Goal: Task Accomplishment & Management: Manage account settings

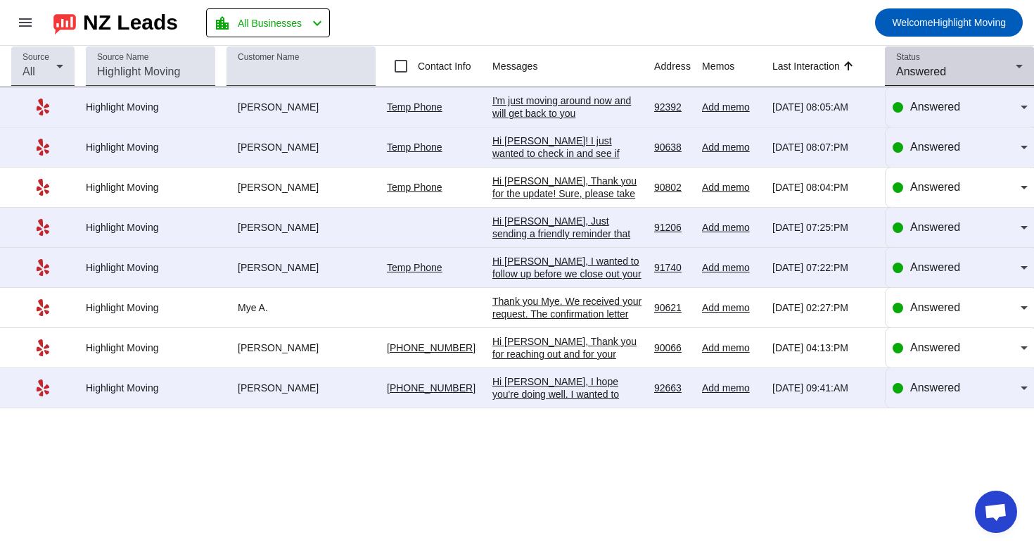
click at [938, 67] on span "Answered" at bounding box center [921, 71] width 50 height 12
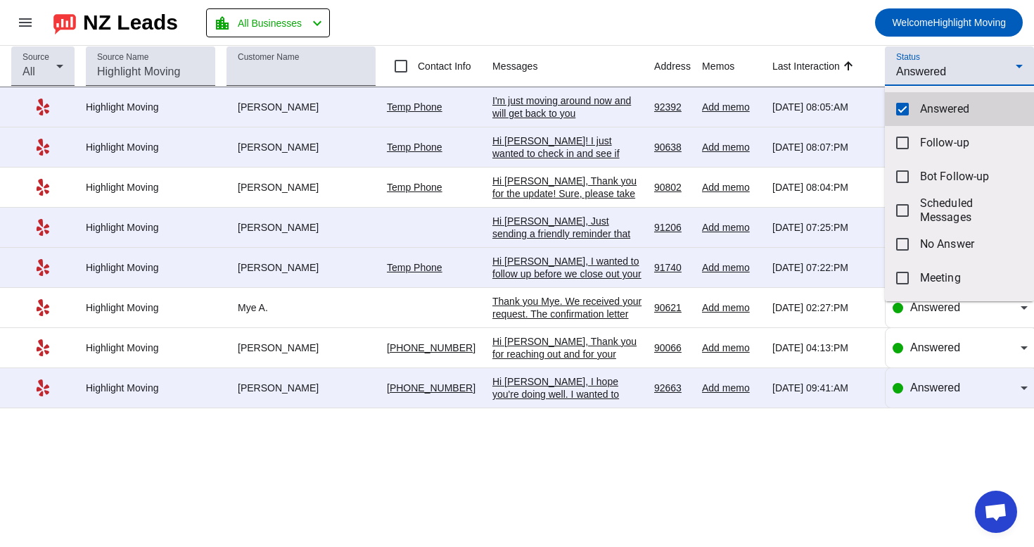
click at [900, 108] on mat-pseudo-checkbox at bounding box center [902, 109] width 13 height 13
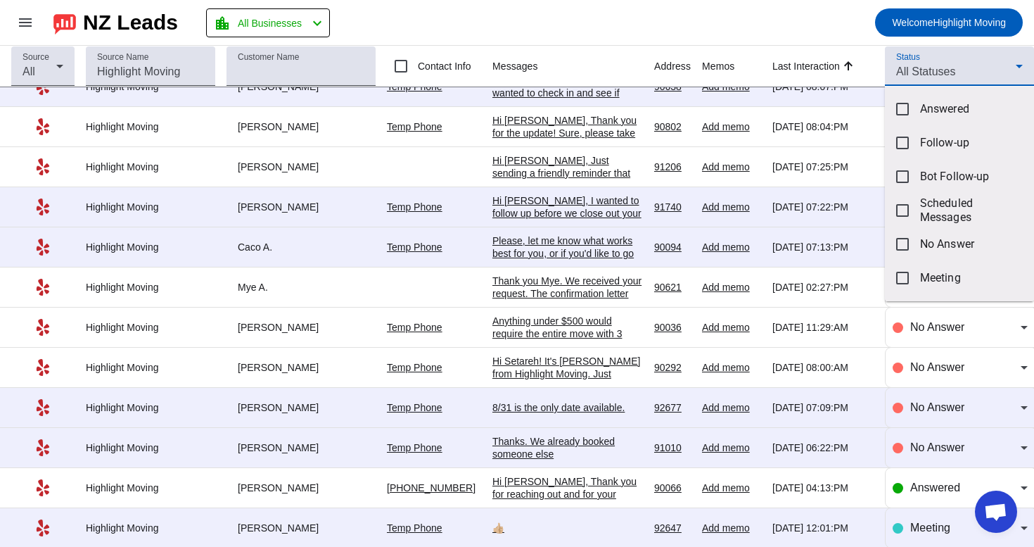
scroll to position [426, 0]
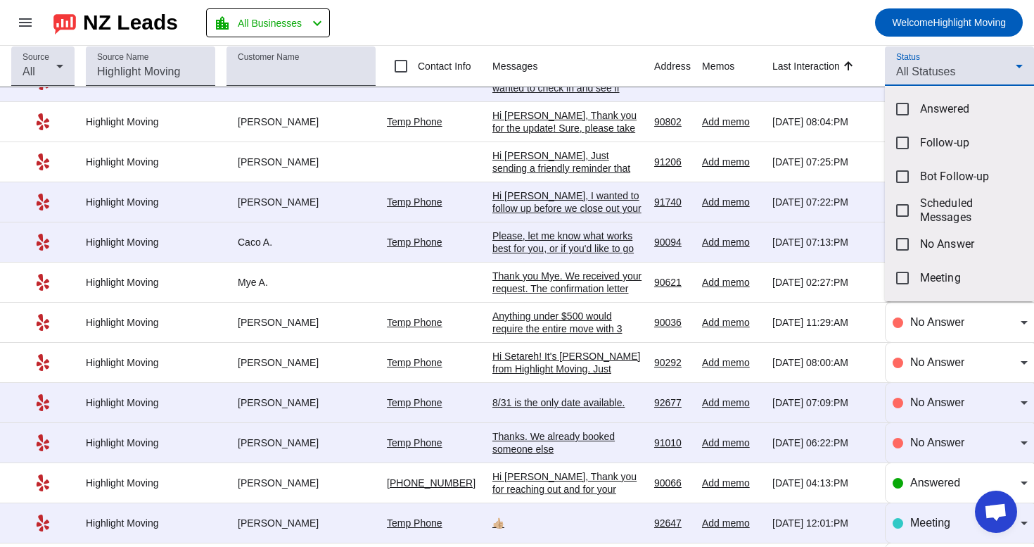
click at [954, 68] on div at bounding box center [517, 273] width 1034 height 547
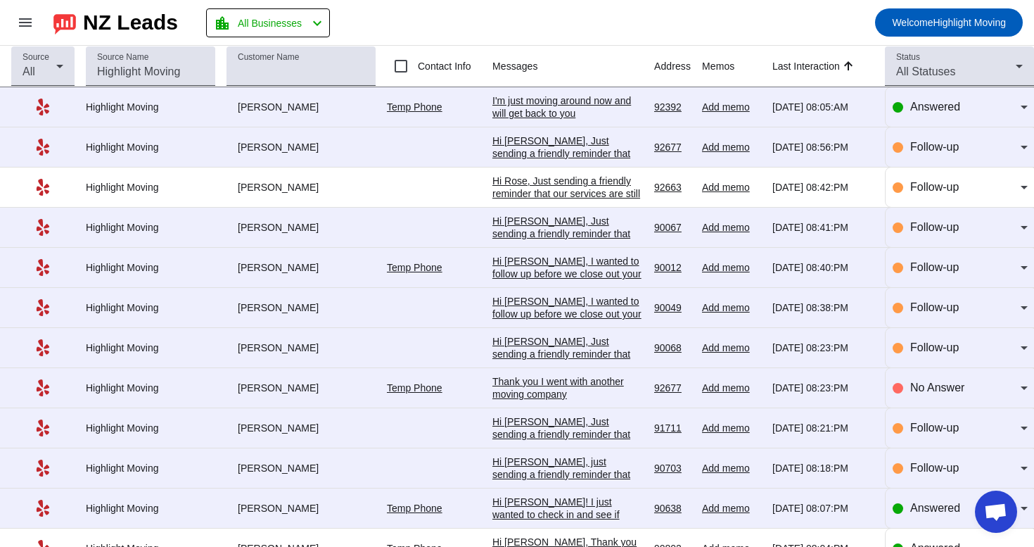
scroll to position [0, 0]
click at [966, 69] on div "All Statuses" at bounding box center [956, 71] width 120 height 17
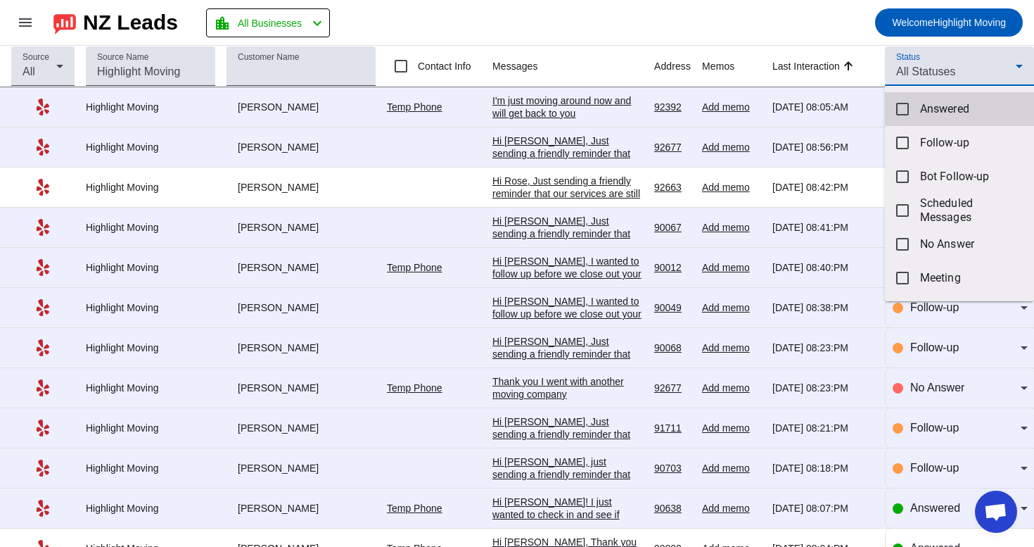
click at [948, 114] on span "Answered" at bounding box center [971, 109] width 103 height 14
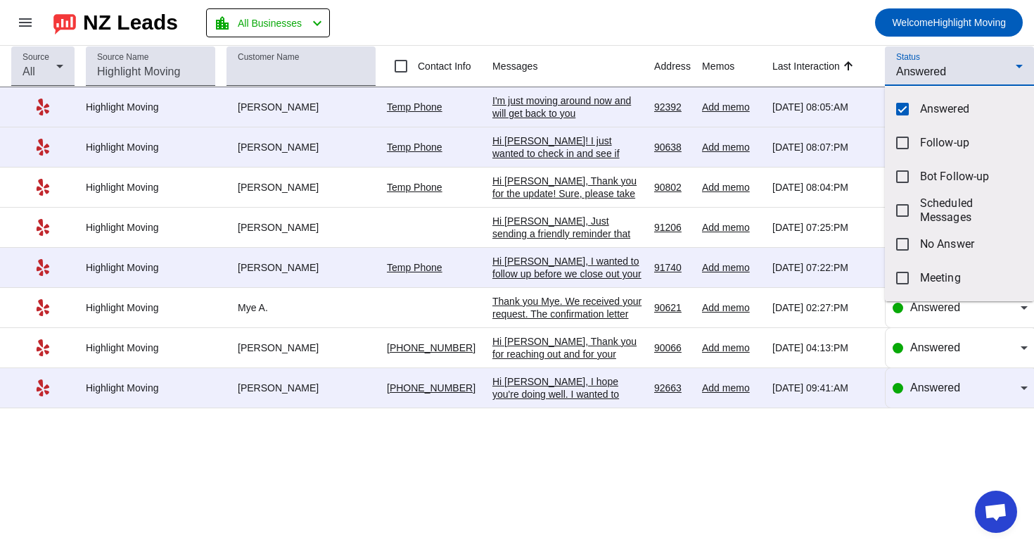
click at [820, 28] on div at bounding box center [517, 273] width 1034 height 547
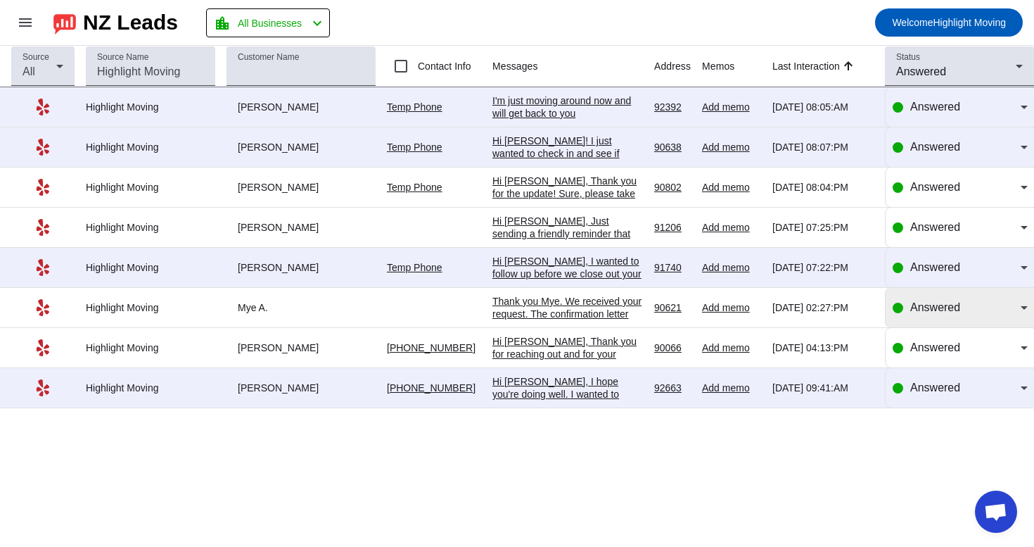
click at [949, 308] on span "Answered" at bounding box center [936, 307] width 50 height 12
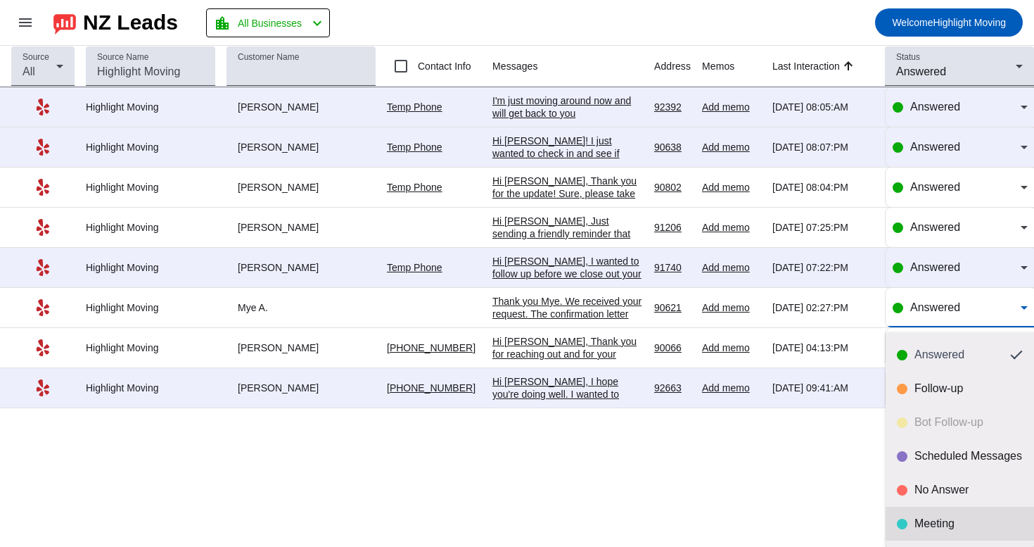
click at [932, 517] on div "Meeting" at bounding box center [969, 524] width 108 height 14
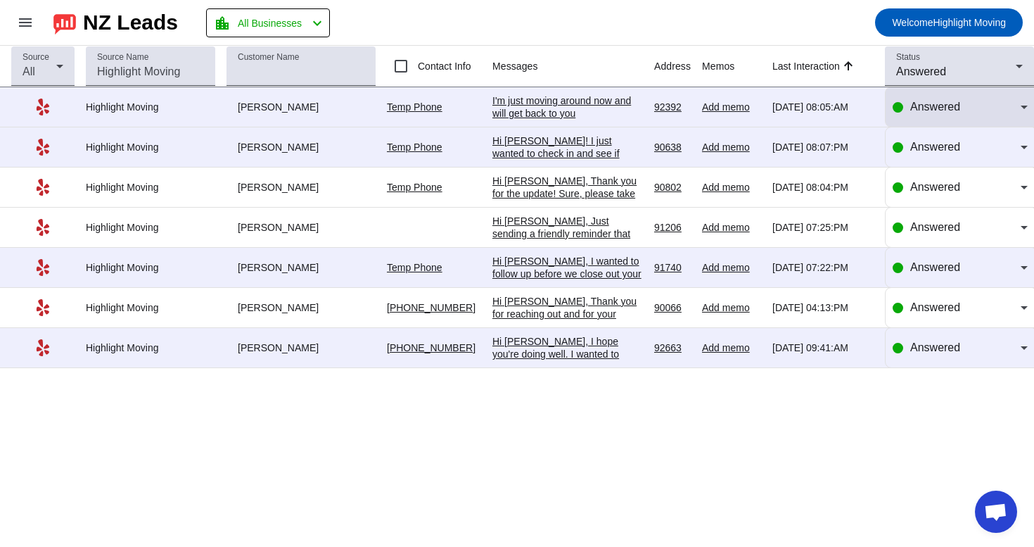
click at [984, 101] on div "Answered" at bounding box center [966, 107] width 110 height 17
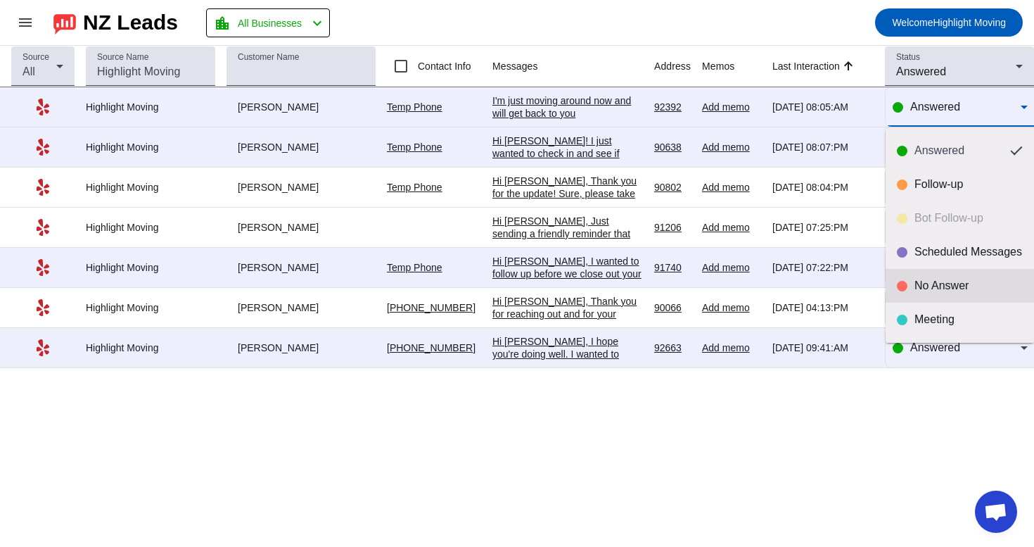
click at [909, 295] on mat-option "No Answer" at bounding box center [960, 286] width 148 height 34
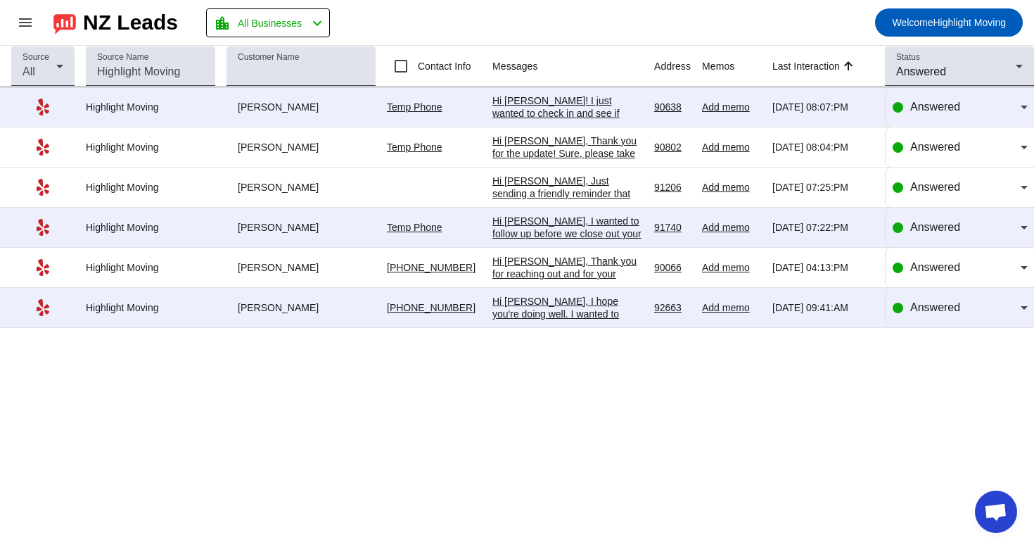
click at [564, 265] on div "Hi Kristine, Thank you for reaching out and for your feedback! My assistant tri…" at bounding box center [568, 305] width 151 height 101
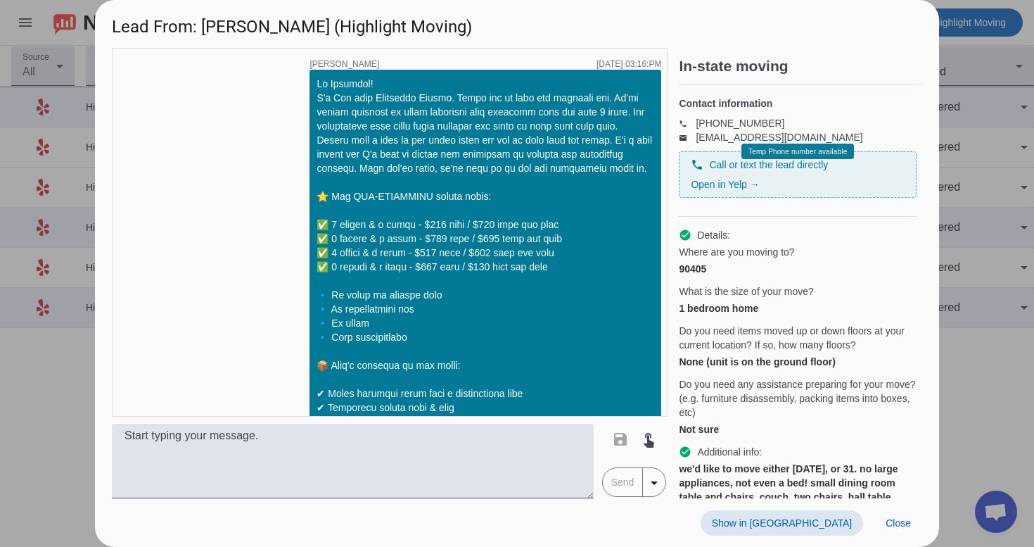
scroll to position [705, 0]
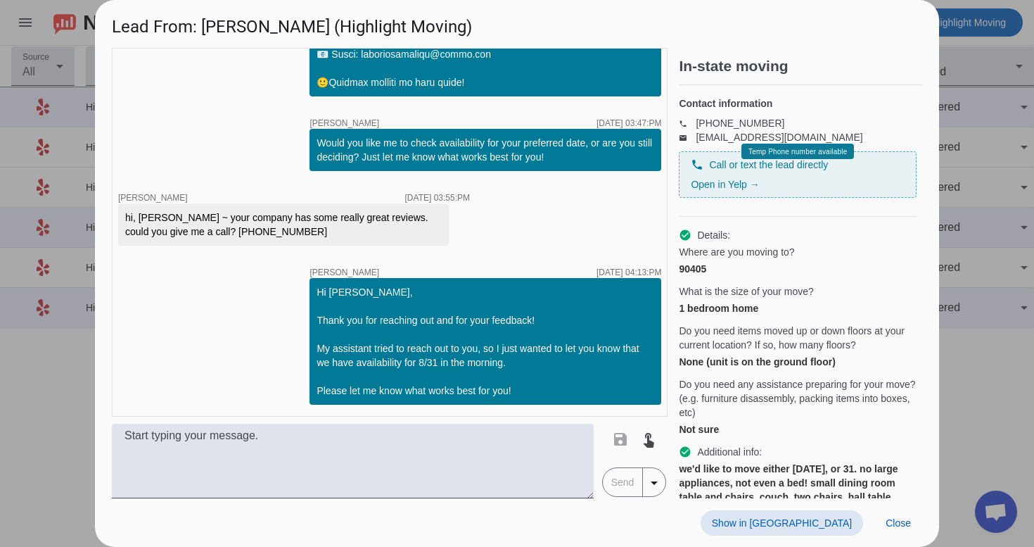
click at [837, 526] on span "Show in [GEOGRAPHIC_DATA]" at bounding box center [782, 522] width 140 height 11
click at [835, 519] on span "Show in [GEOGRAPHIC_DATA]" at bounding box center [782, 522] width 140 height 11
click at [894, 526] on span "Close" at bounding box center [898, 522] width 25 height 11
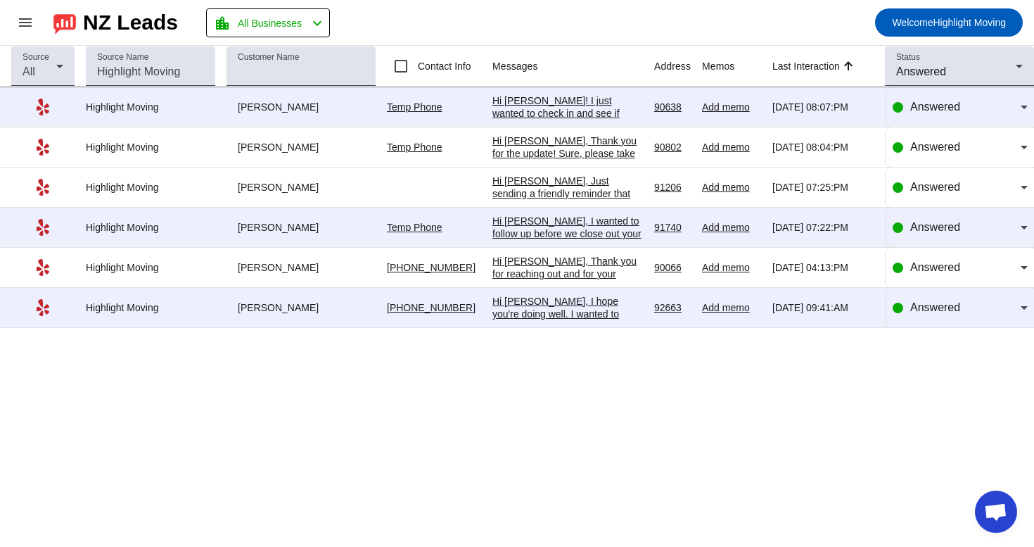
click at [539, 275] on div "Hi Kristine, Thank you for reaching out and for your feedback! My assistant tri…" at bounding box center [568, 305] width 151 height 101
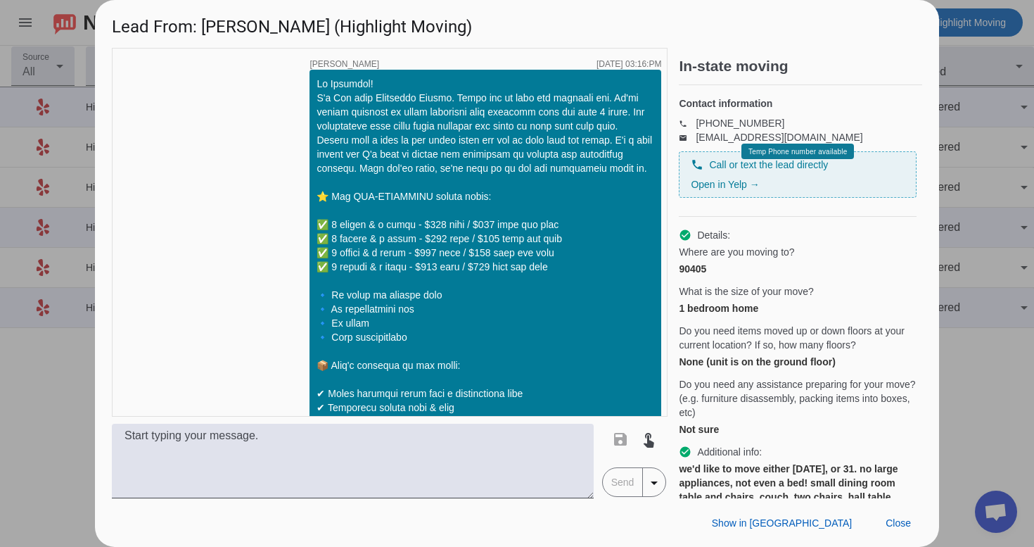
scroll to position [705, 0]
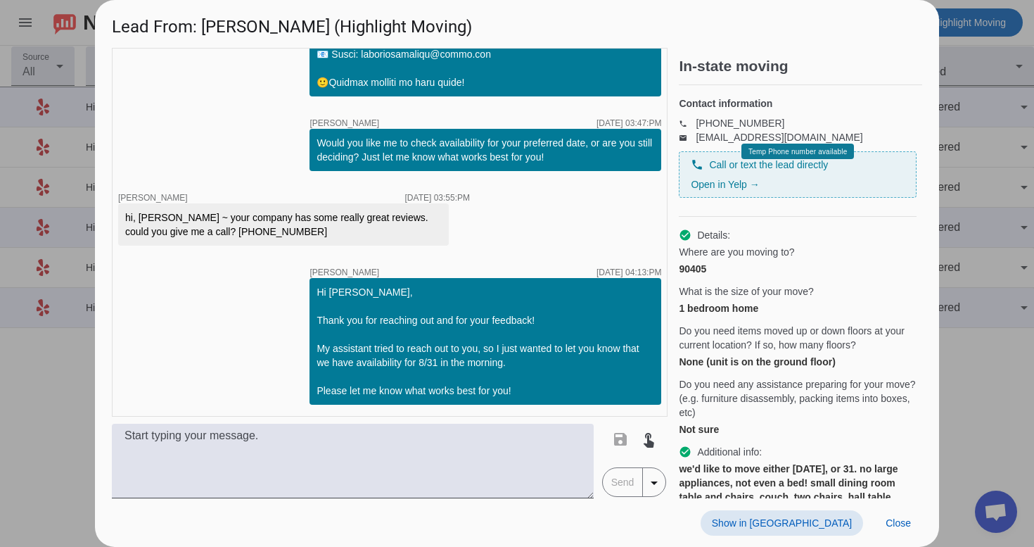
click at [806, 523] on span "Show in [GEOGRAPHIC_DATA]" at bounding box center [782, 522] width 140 height 11
click at [877, 526] on span at bounding box center [899, 522] width 48 height 25
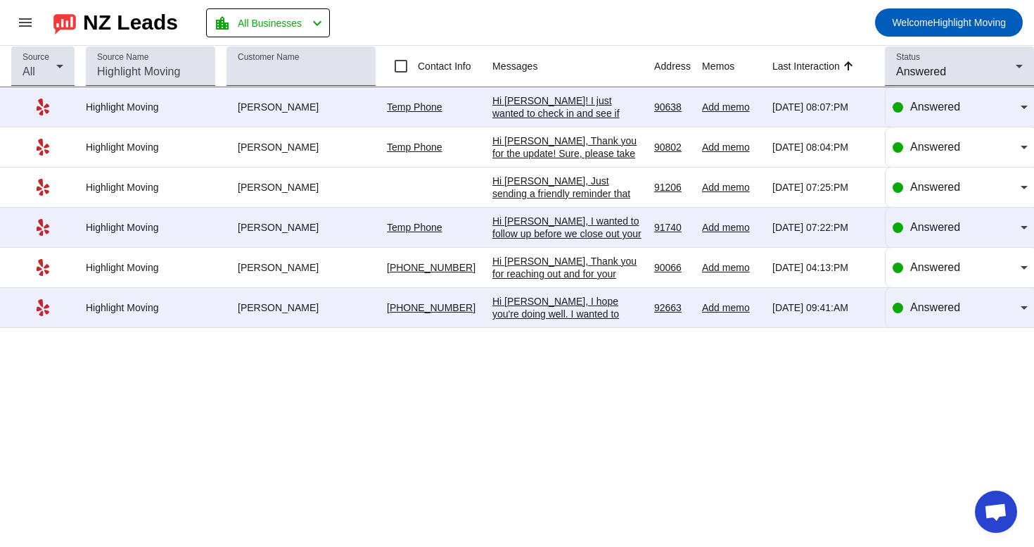
click at [582, 272] on div "Hi Kristine, Thank you for reaching out and for your feedback! My assistant tri…" at bounding box center [568, 305] width 151 height 101
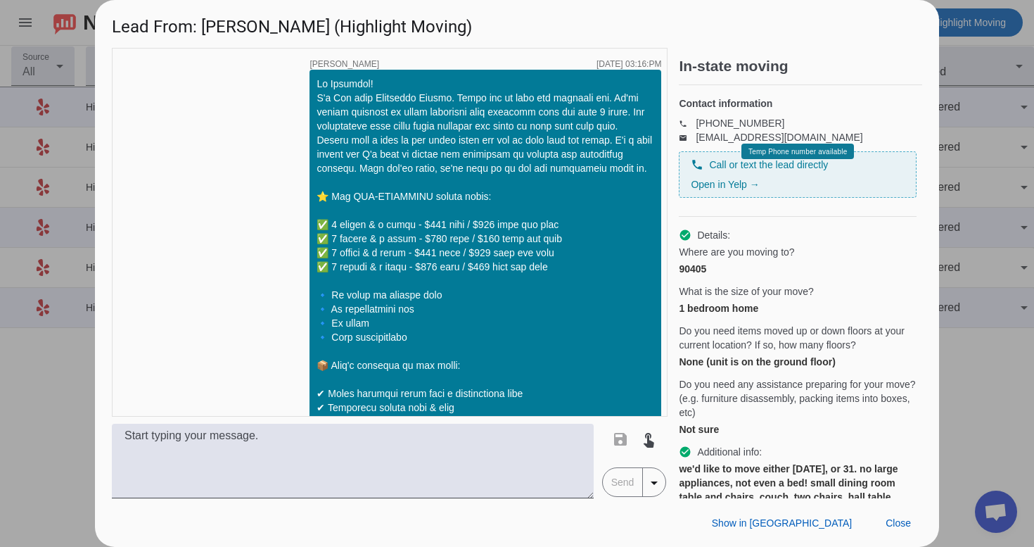
scroll to position [705, 0]
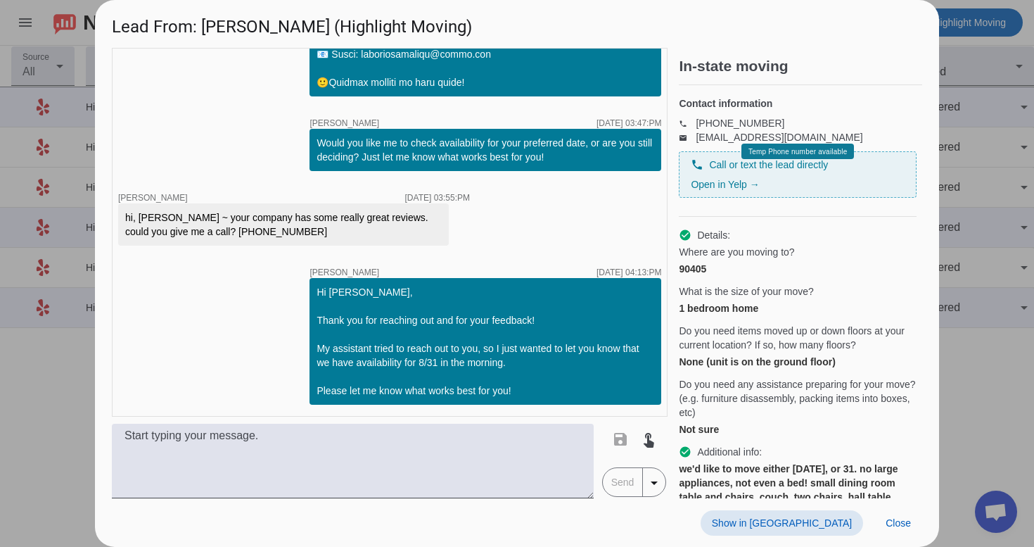
click at [820, 525] on span "Show in [GEOGRAPHIC_DATA]" at bounding box center [782, 522] width 140 height 11
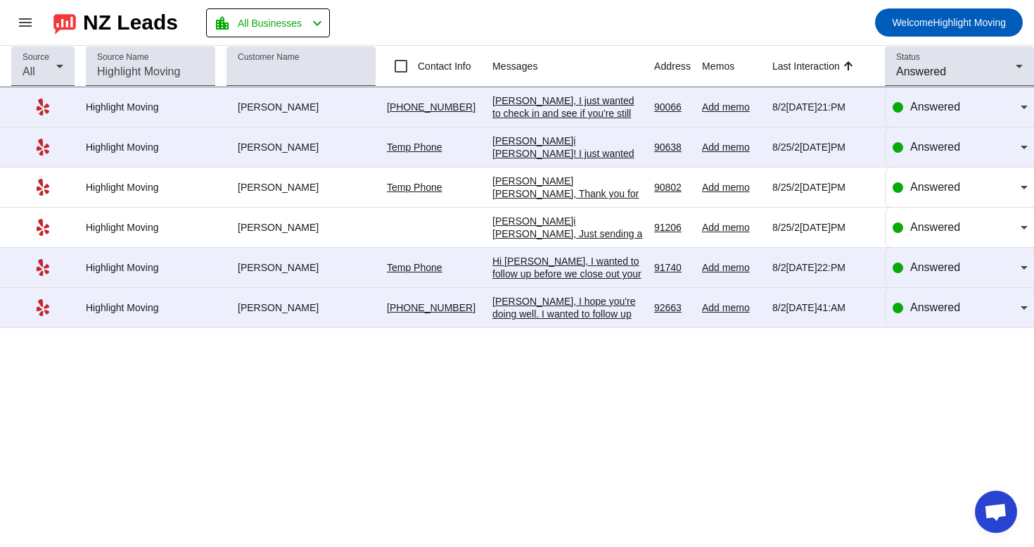
click at [519, 274] on div "Hi [PERSON_NAME], I wanted to follow up before we close out your request. If yo…" at bounding box center [568, 356] width 151 height 203
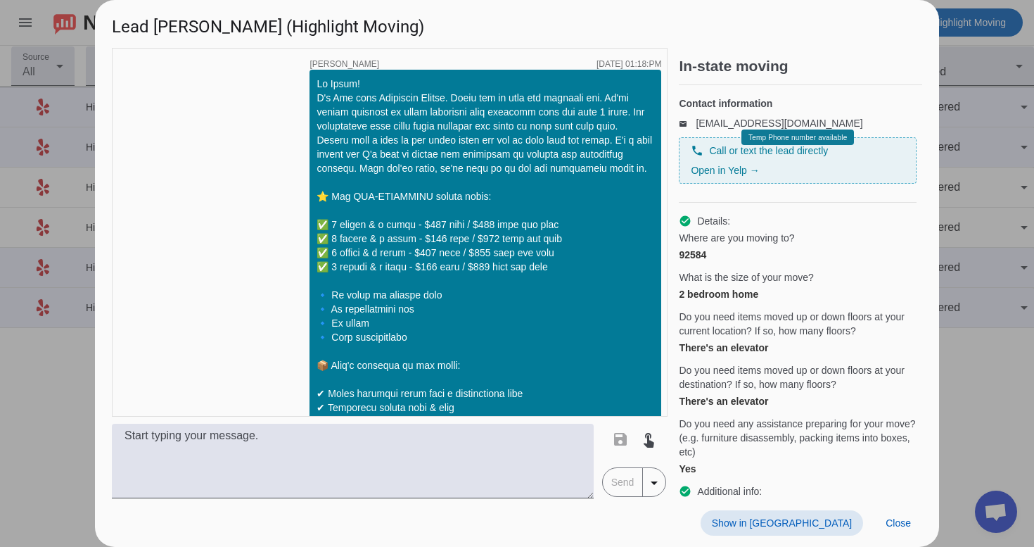
scroll to position [2029, 0]
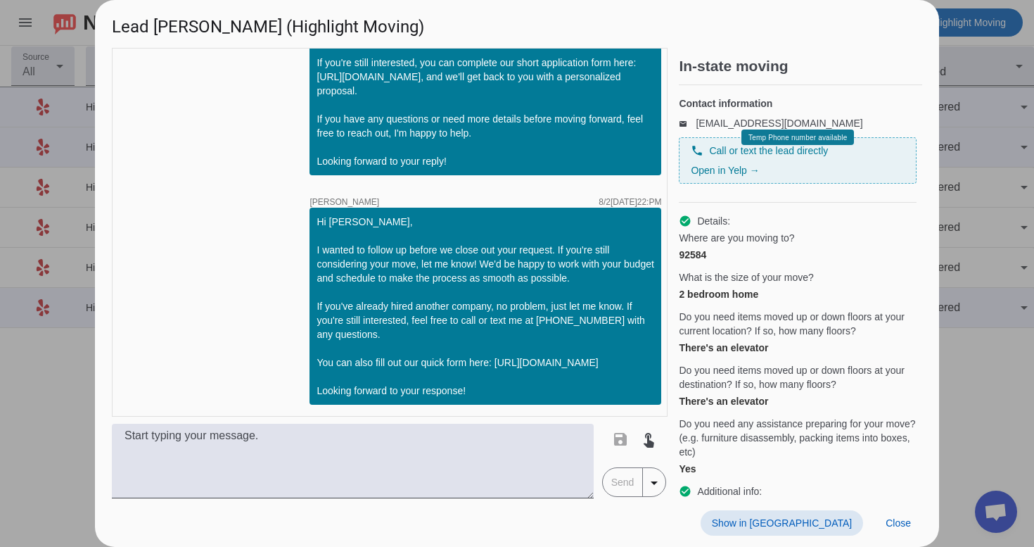
click at [814, 514] on span at bounding box center [782, 522] width 163 height 25
click at [907, 519] on span "Close" at bounding box center [898, 522] width 25 height 11
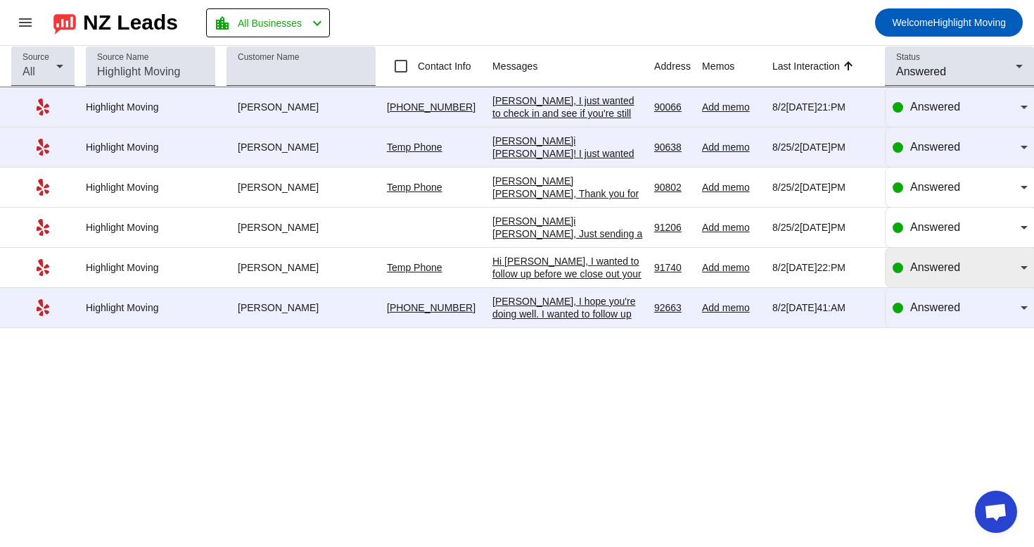
click at [972, 281] on div "Answered" at bounding box center [960, 267] width 135 height 39
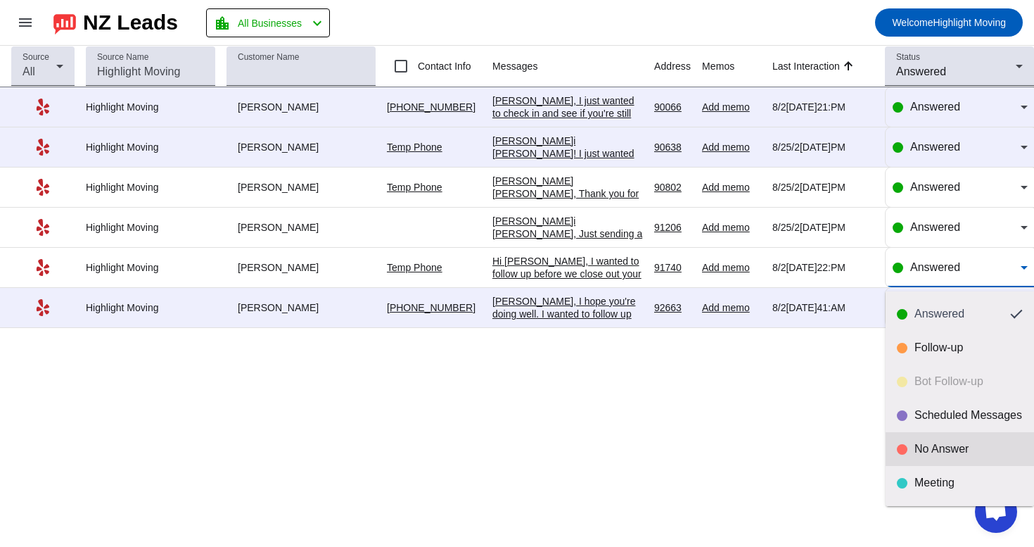
click at [923, 446] on div "No Answer" at bounding box center [969, 449] width 108 height 14
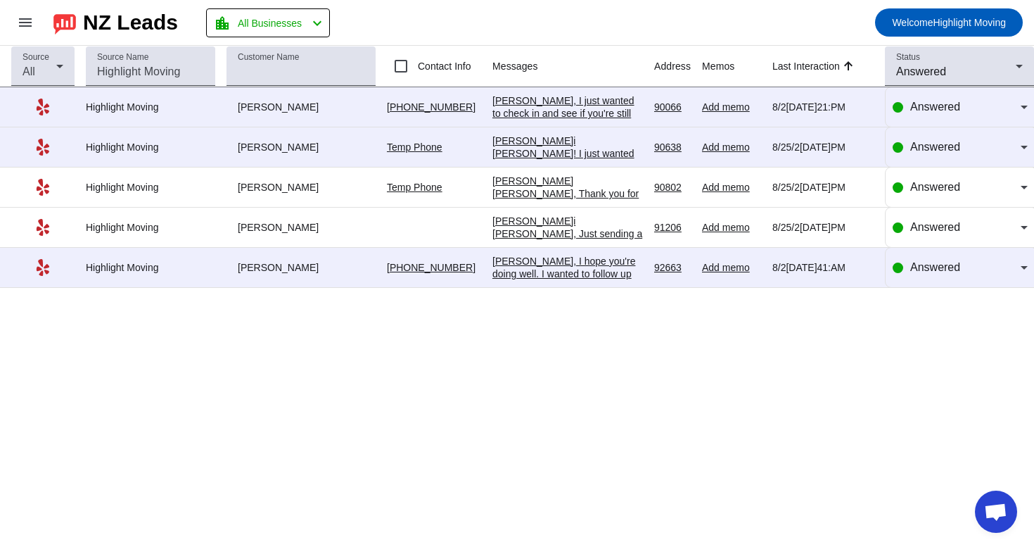
click at [599, 242] on div "Hi [PERSON_NAME], Just sending a friendly reminder that our services are still …" at bounding box center [568, 272] width 151 height 114
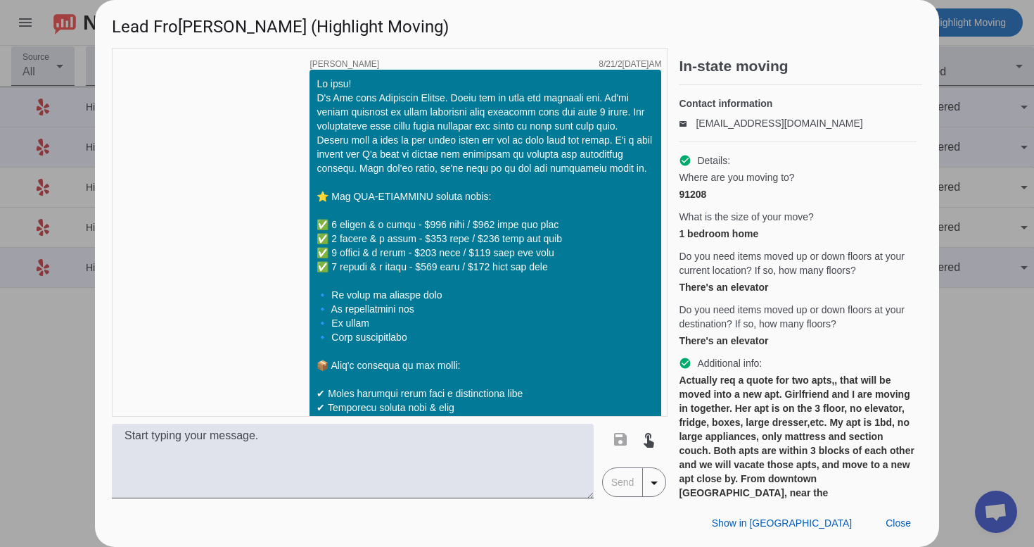
scroll to position [1407, 0]
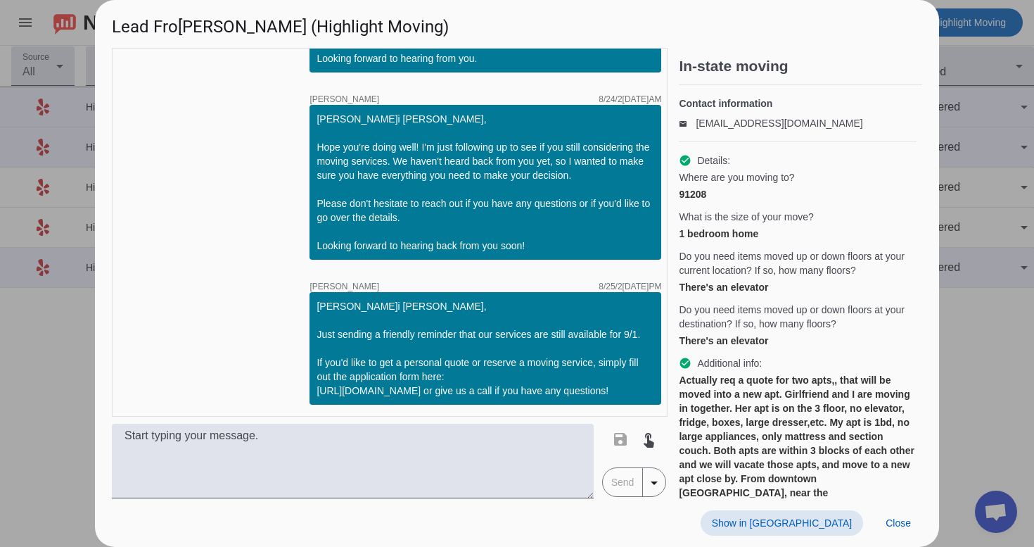
click at [817, 531] on span at bounding box center [782, 522] width 163 height 25
click at [893, 517] on span "Close" at bounding box center [898, 522] width 25 height 11
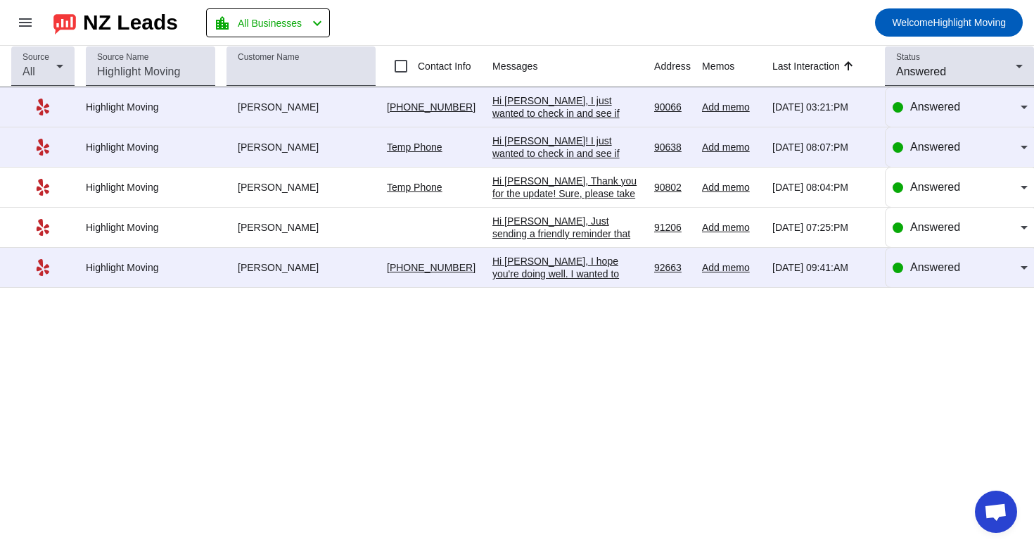
click at [556, 186] on div "Hi [PERSON_NAME], Thank you for the update! Sure, please take your time. Meanwh…" at bounding box center [568, 365] width 151 height 380
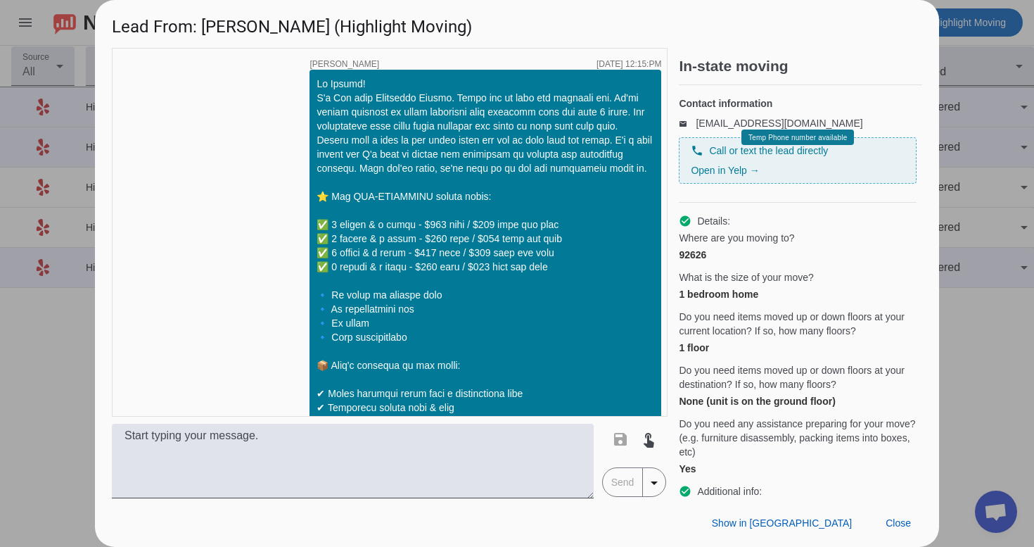
scroll to position [944, 0]
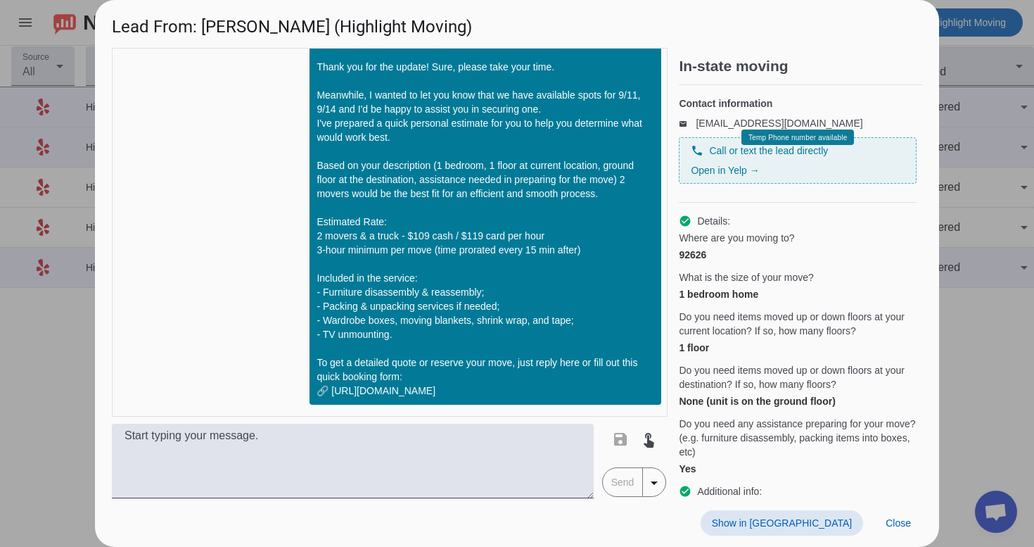
click at [829, 518] on span "Show in [GEOGRAPHIC_DATA]" at bounding box center [782, 522] width 140 height 11
click at [892, 518] on span "Close" at bounding box center [898, 522] width 25 height 11
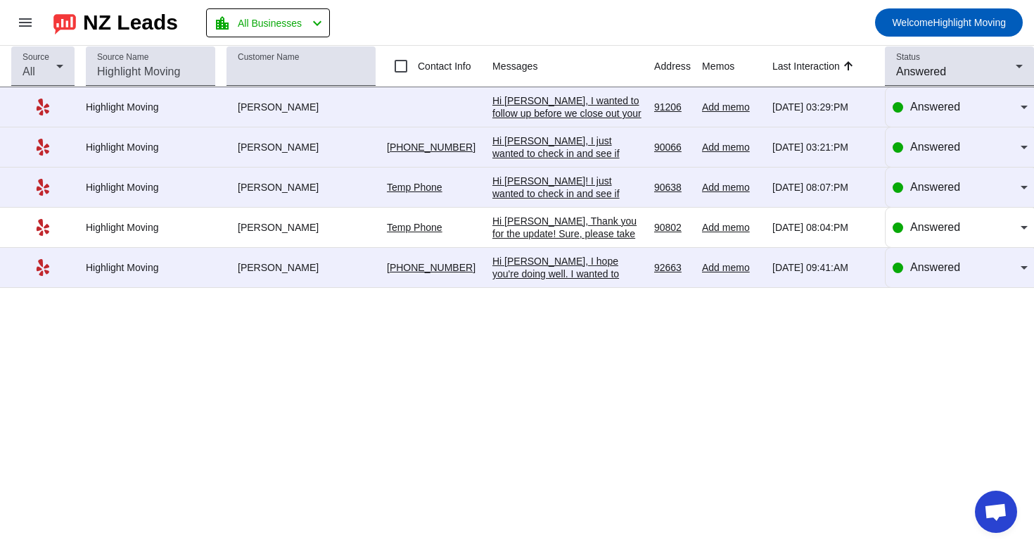
click at [556, 191] on div "Hi [PERSON_NAME]! I just wanted to check in and see if you're still considering…" at bounding box center [568, 225] width 151 height 101
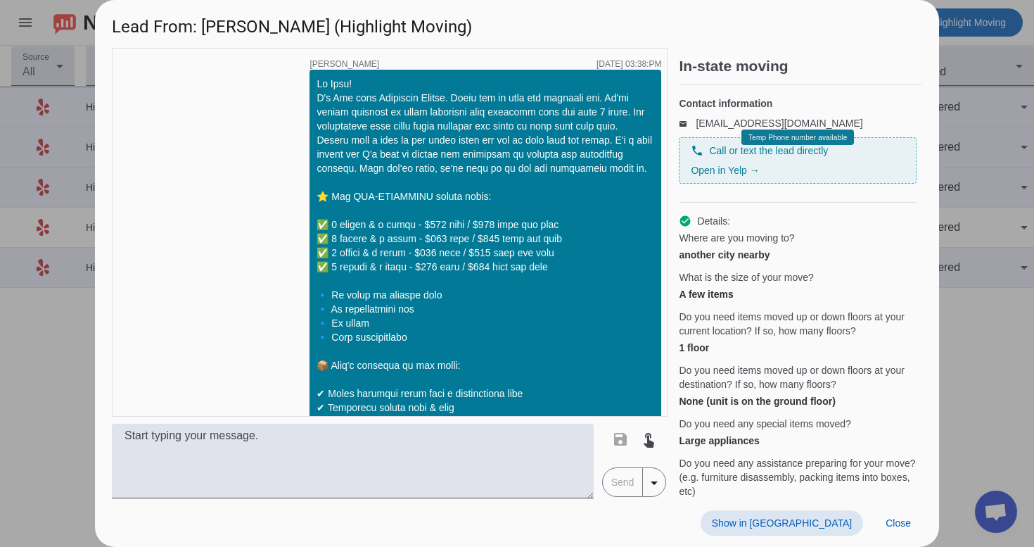
scroll to position [705, 0]
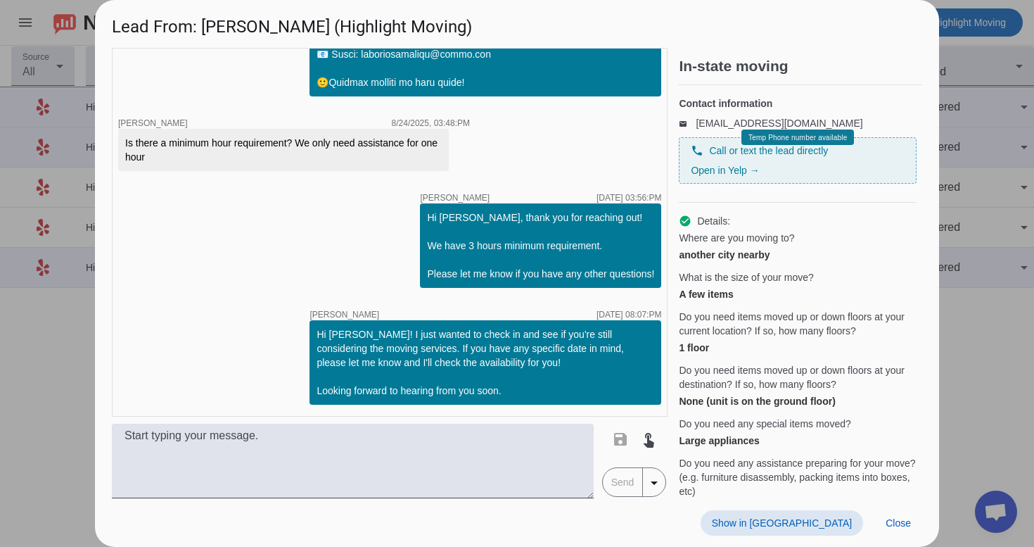
click at [809, 515] on span at bounding box center [782, 522] width 163 height 25
click at [887, 524] on span "Close" at bounding box center [898, 522] width 25 height 11
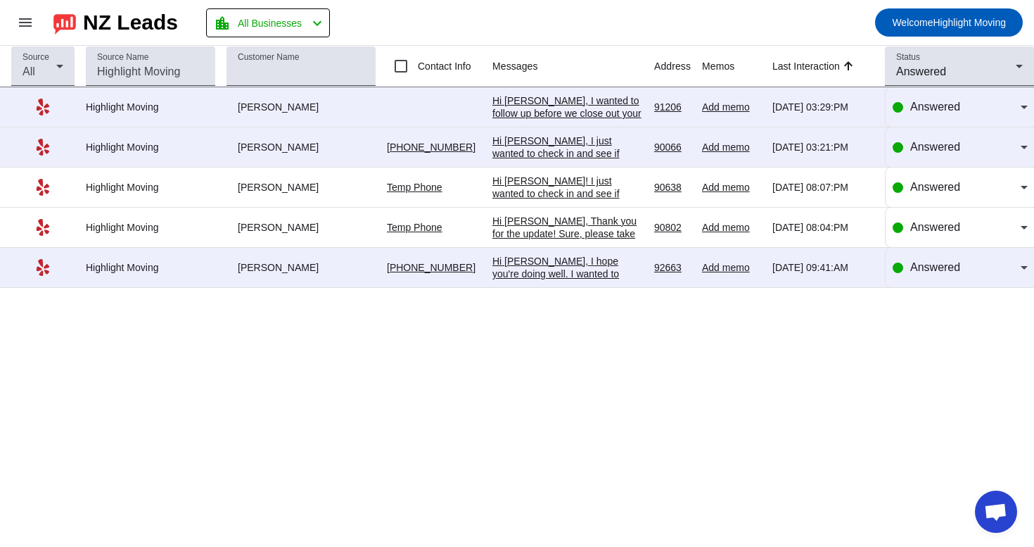
click at [541, 184] on div "Hi Lina! I just wanted to check in and see if you're still considering the movi…" at bounding box center [568, 225] width 151 height 101
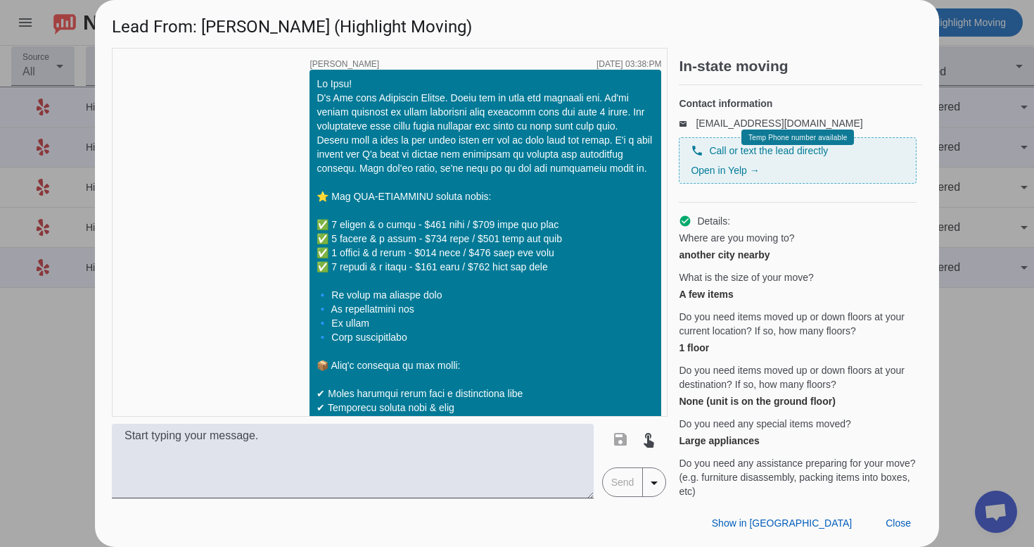
scroll to position [705, 0]
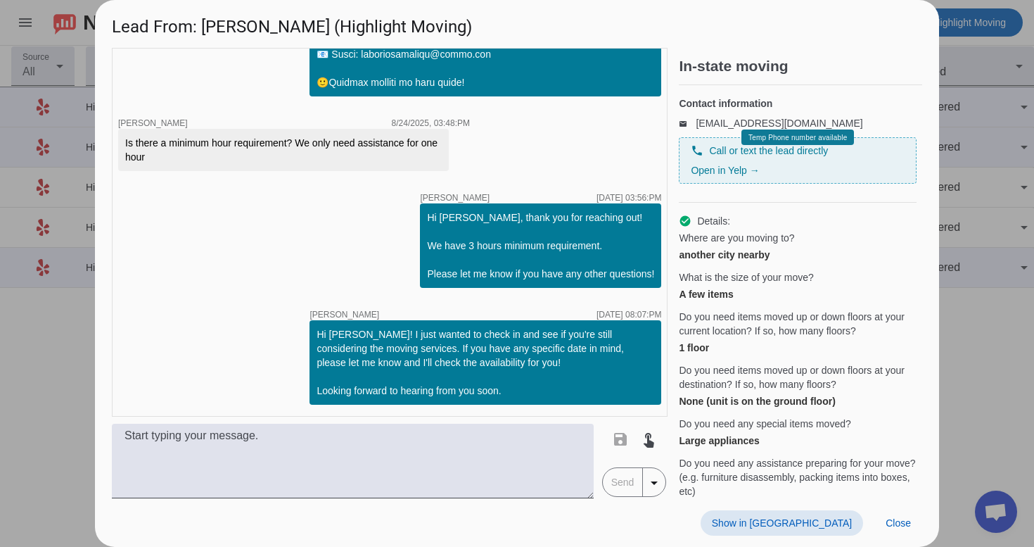
click at [805, 520] on span "Show in [GEOGRAPHIC_DATA]" at bounding box center [782, 522] width 140 height 11
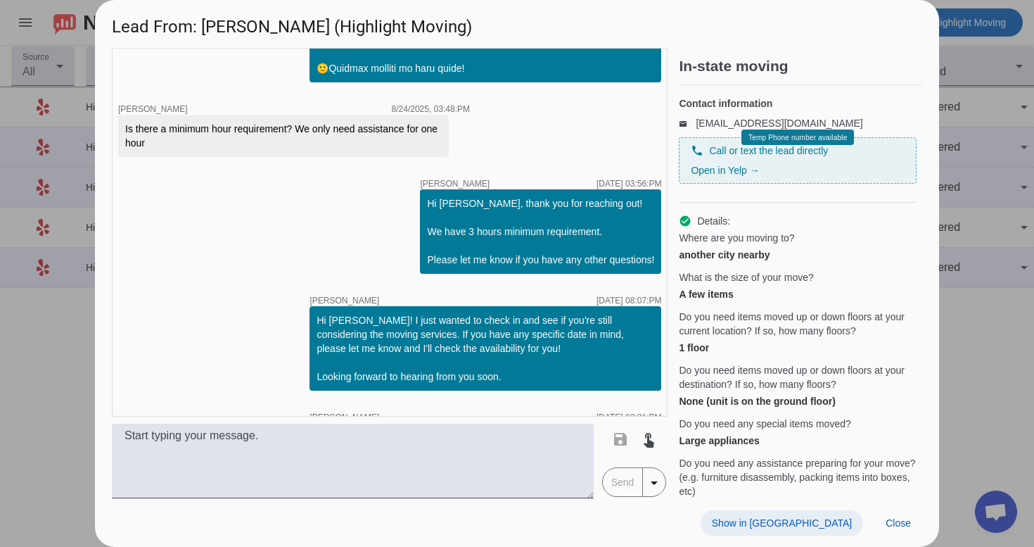
scroll to position [995, 0]
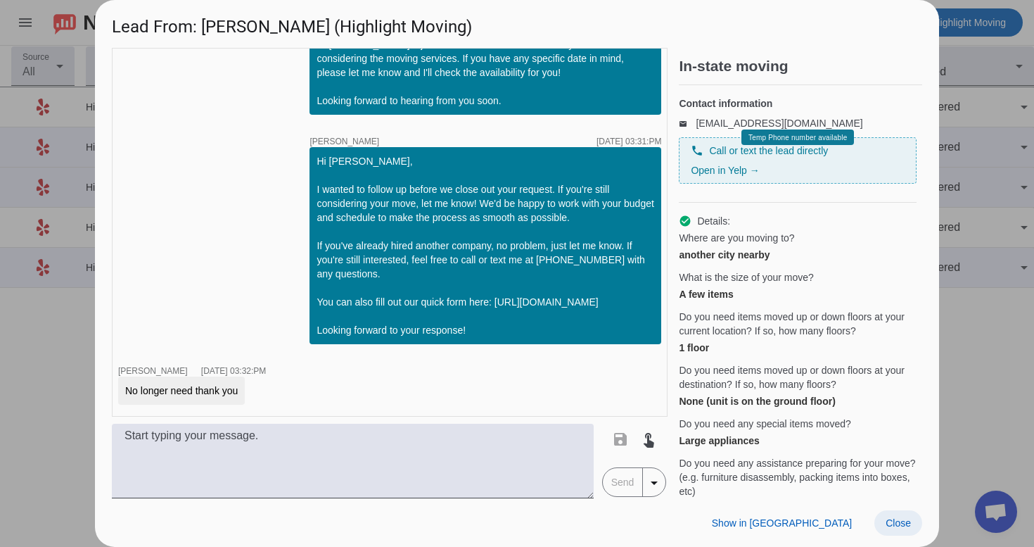
click at [894, 521] on span "Close" at bounding box center [898, 522] width 25 height 11
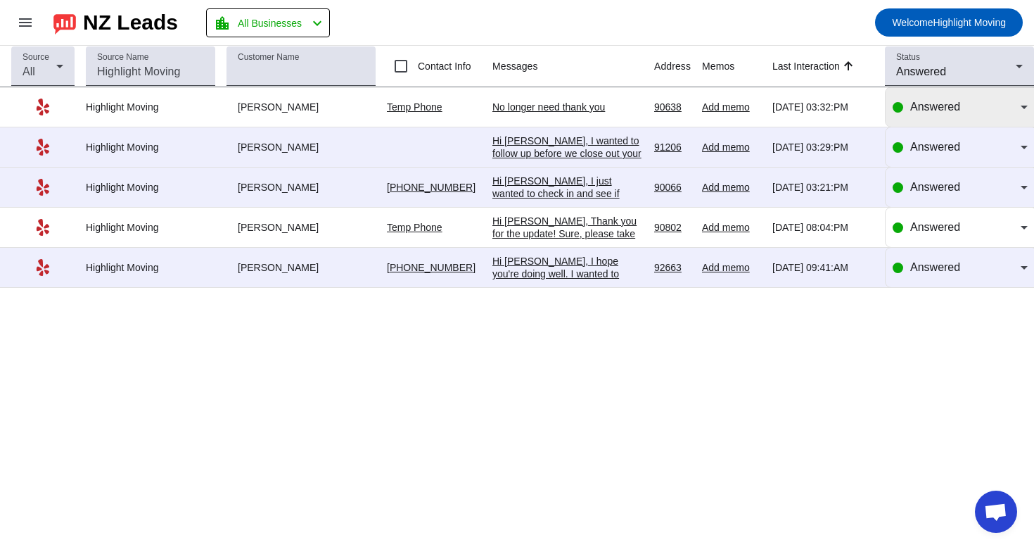
click at [965, 109] on div "Answered" at bounding box center [966, 107] width 110 height 17
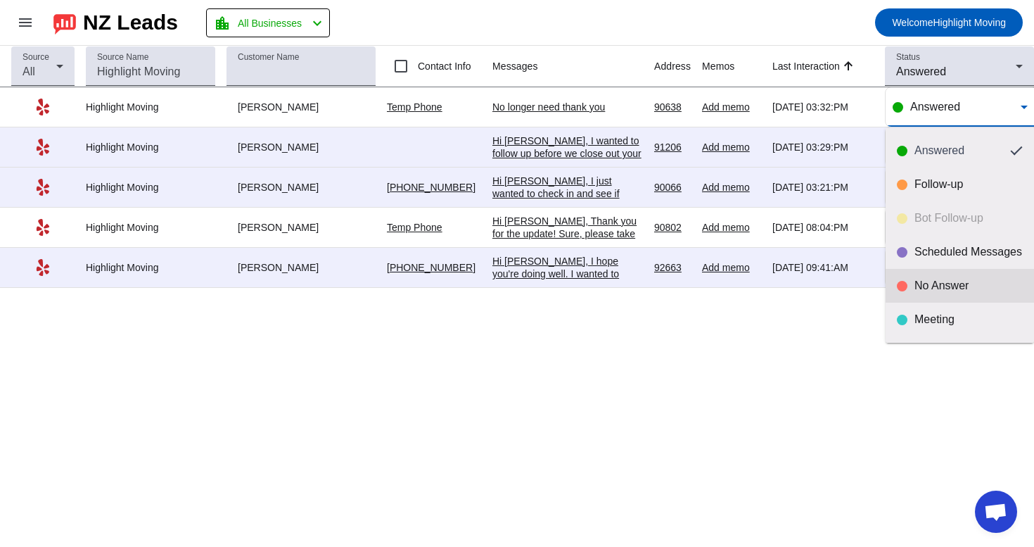
click at [915, 286] on div "No Answer" at bounding box center [969, 286] width 108 height 14
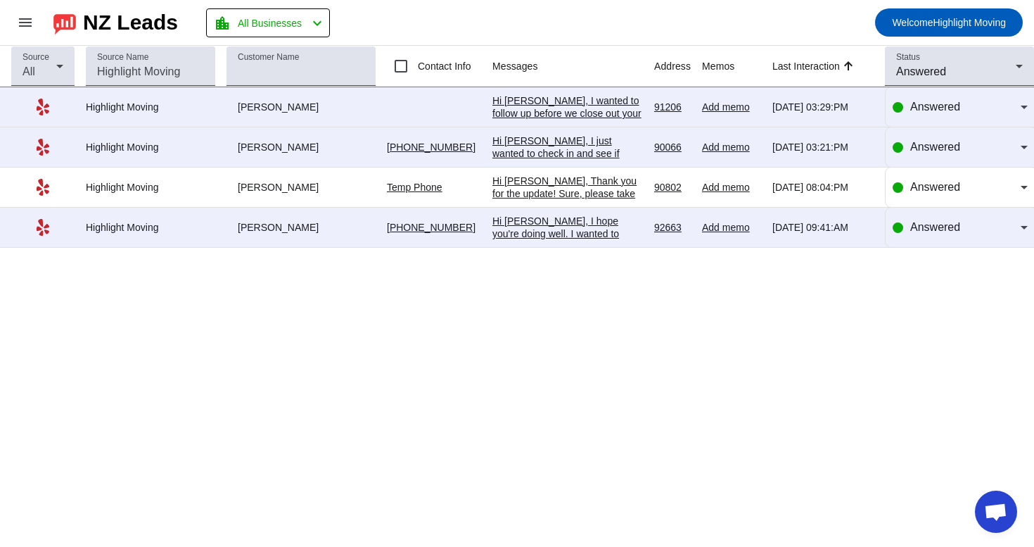
click at [539, 224] on div "Hi [PERSON_NAME], I hope you're doing well. I wanted to follow up on your last …" at bounding box center [568, 341] width 151 height 253
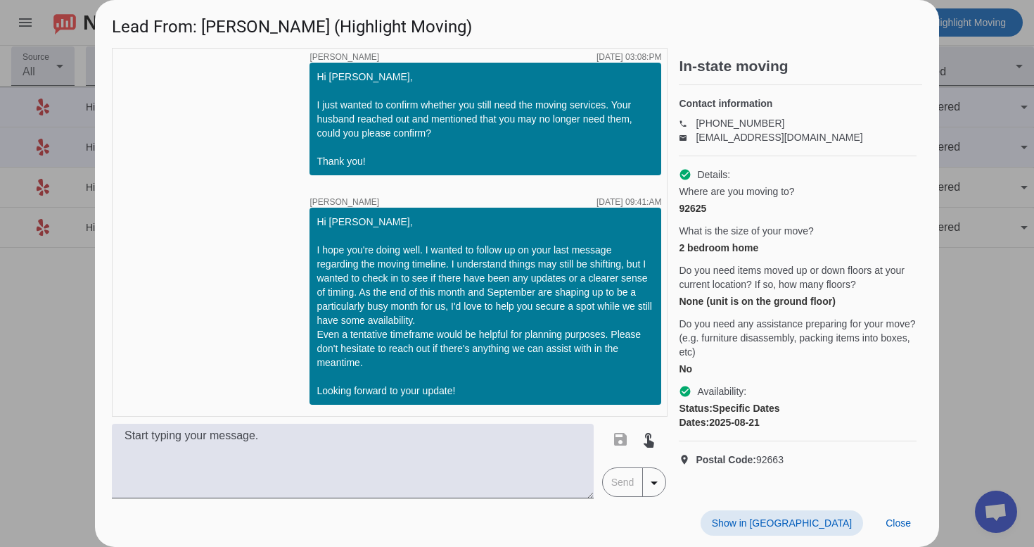
click at [815, 512] on span at bounding box center [782, 522] width 163 height 25
click at [889, 521] on span "Close" at bounding box center [898, 522] width 25 height 11
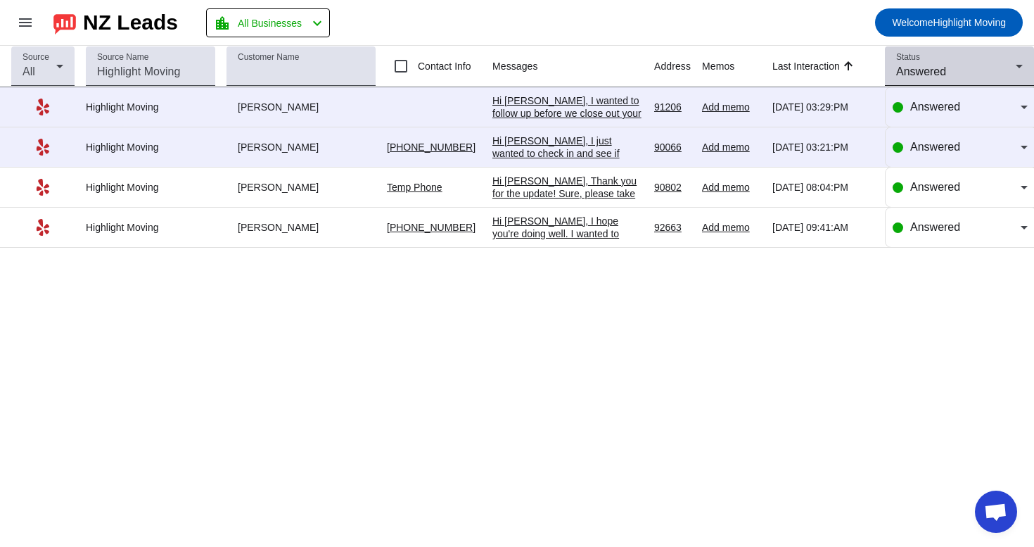
click at [993, 53] on div "Status Answered" at bounding box center [959, 65] width 127 height 39
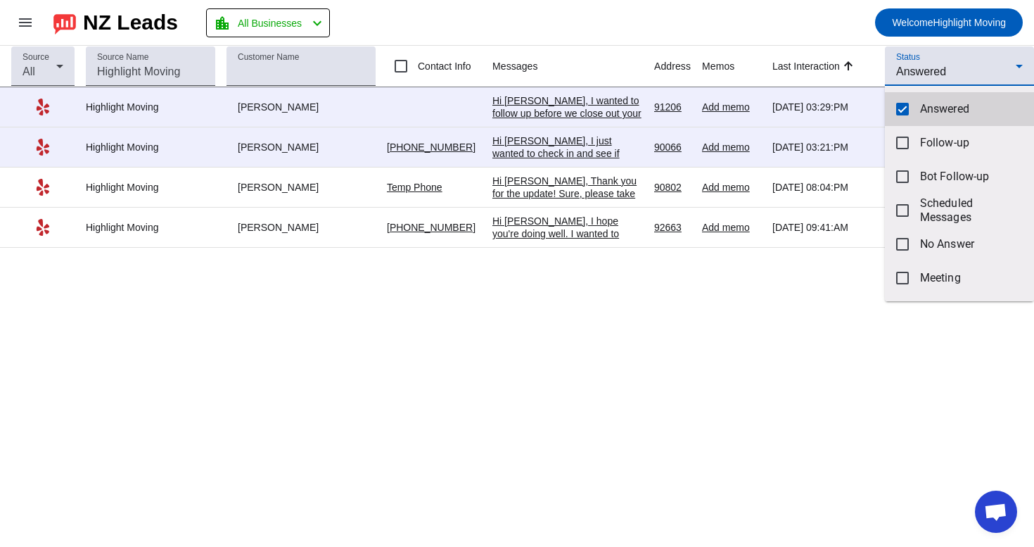
click at [927, 106] on span "Answered" at bounding box center [971, 109] width 103 height 14
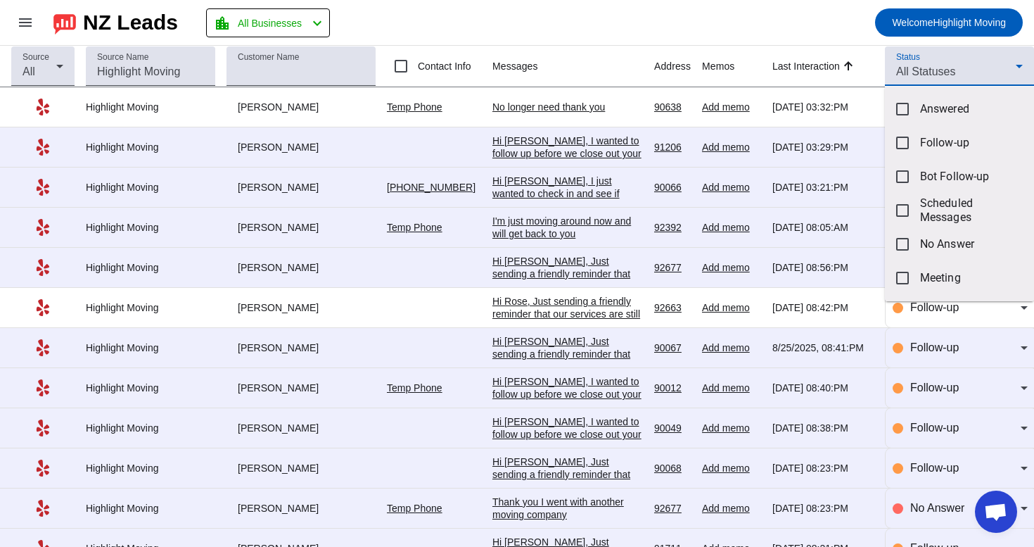
click at [963, 71] on div at bounding box center [517, 273] width 1034 height 547
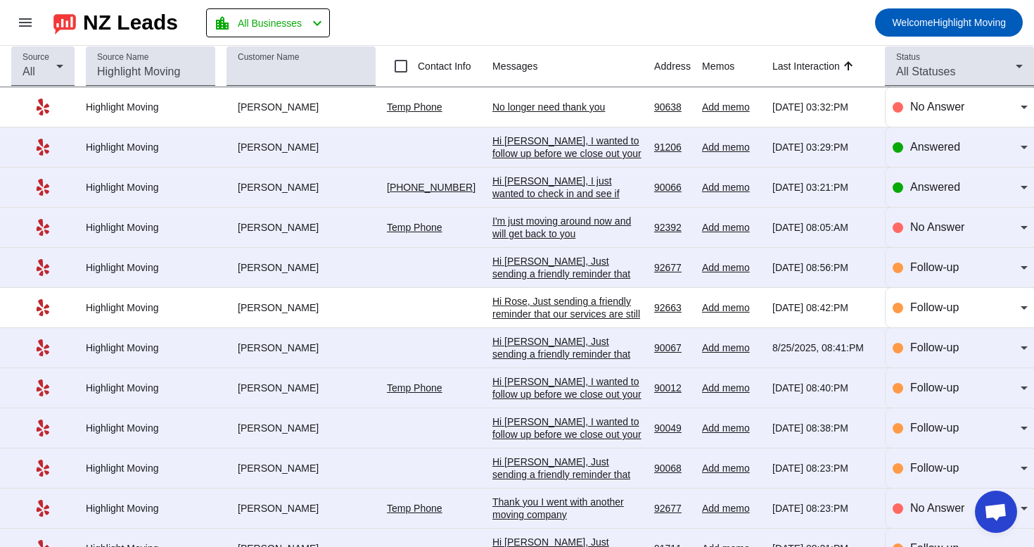
click at [963, 71] on div "All Statuses" at bounding box center [956, 71] width 120 height 17
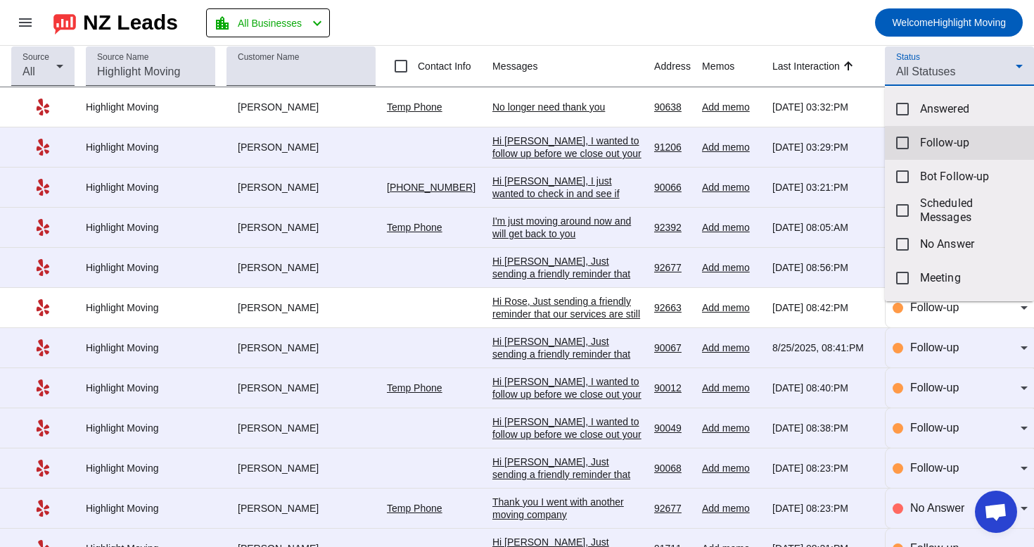
click at [967, 142] on span "Follow-up" at bounding box center [971, 143] width 103 height 14
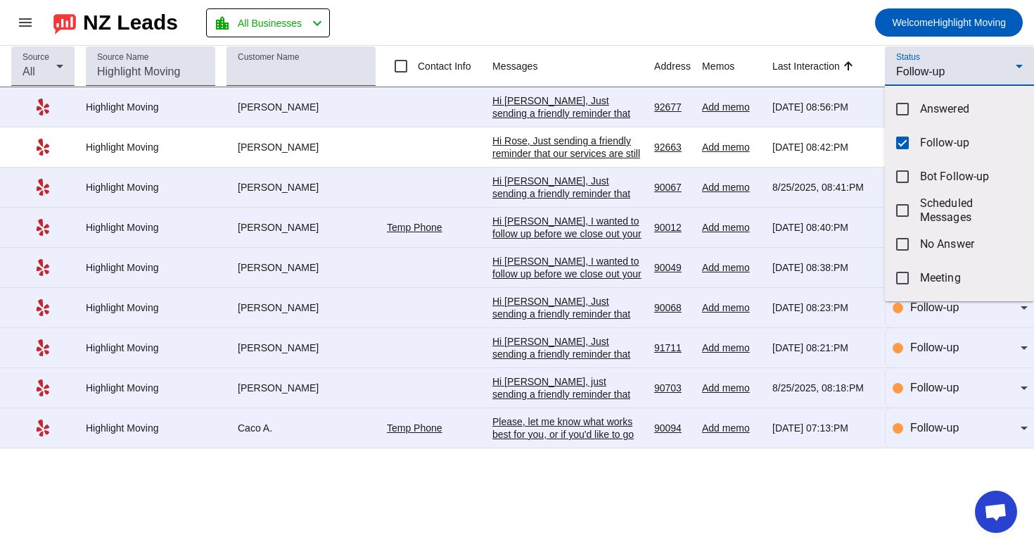
click at [847, 39] on div at bounding box center [517, 273] width 1034 height 547
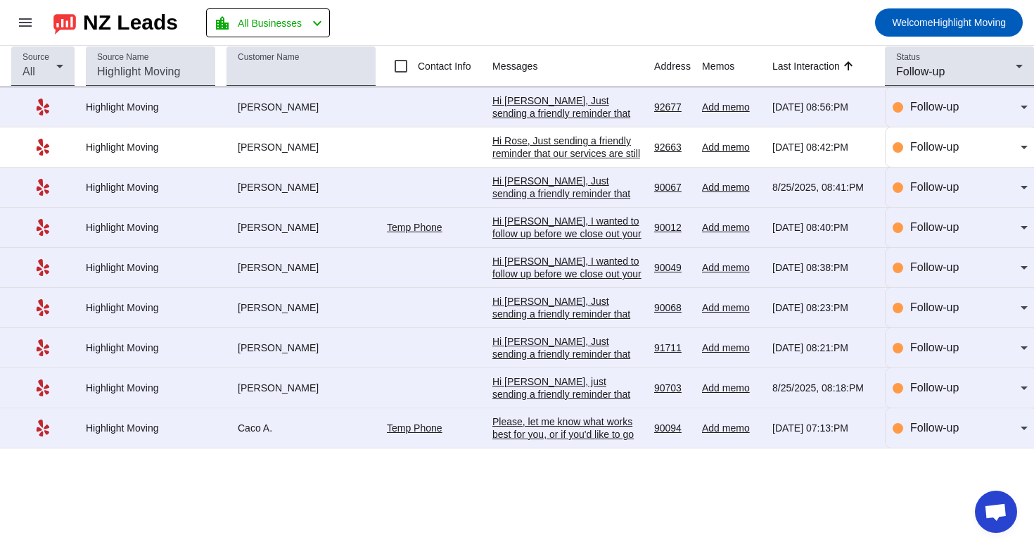
click at [625, 489] on div "Source All Source Name Customer Name Contact Info Messages Address Memos Last I…" at bounding box center [517, 296] width 1034 height 501
click at [618, 442] on div "Please, let me know what works best for you, or if you'd like to go over any sp…" at bounding box center [568, 434] width 151 height 38
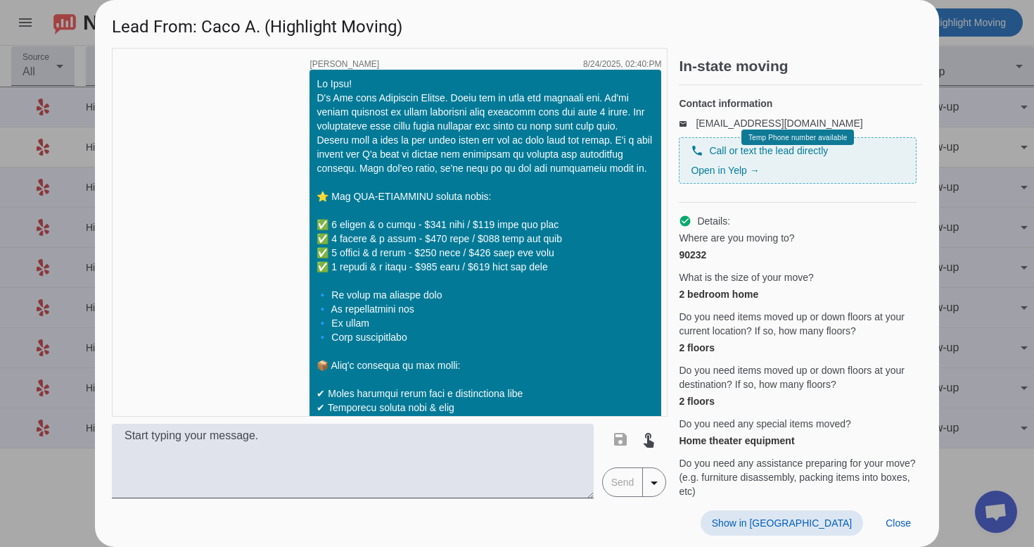
scroll to position [1731, 0]
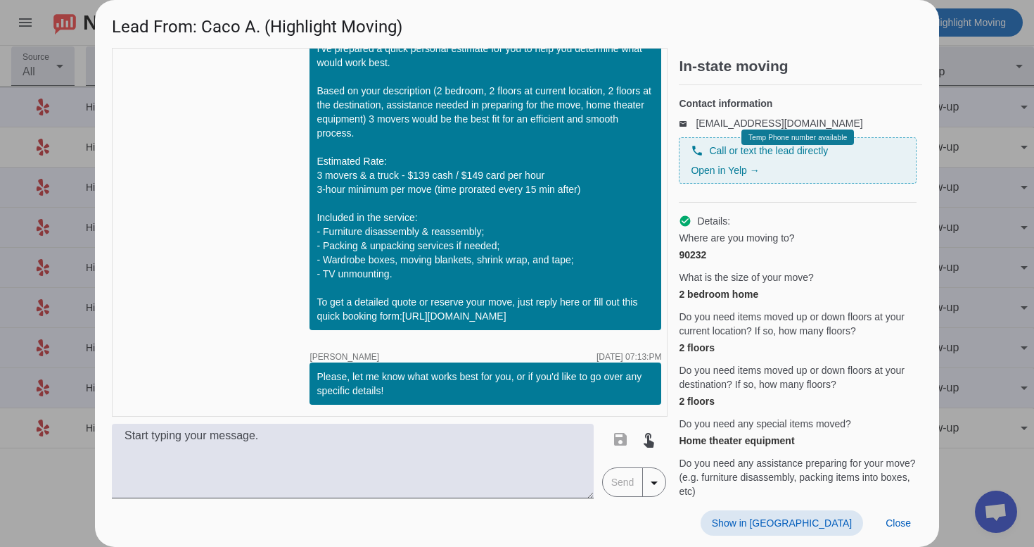
click at [839, 522] on span "Show in [GEOGRAPHIC_DATA]" at bounding box center [782, 522] width 140 height 11
click at [906, 517] on span "Close" at bounding box center [898, 522] width 25 height 11
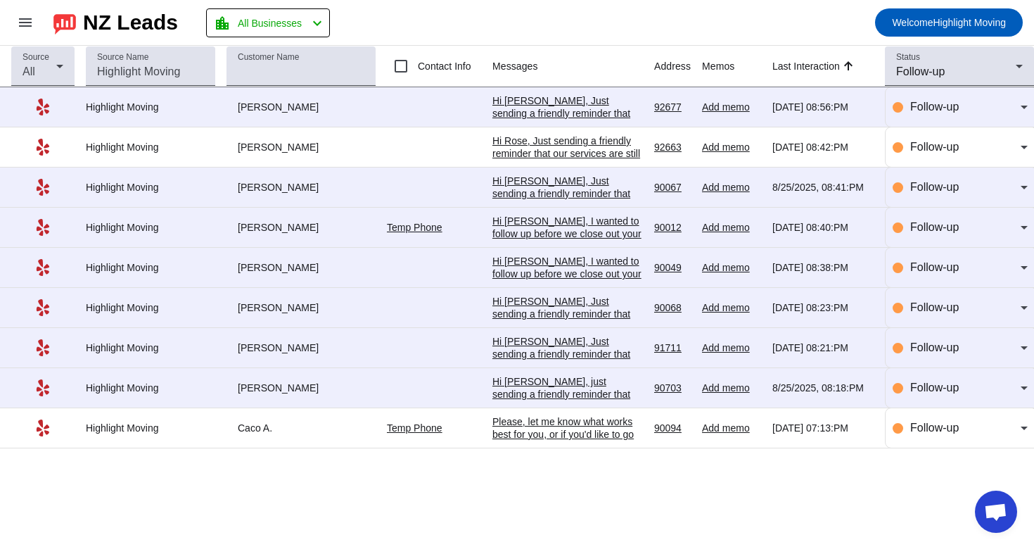
click at [533, 384] on div "Hi [PERSON_NAME], just sending a friendly reminder that our services are still …" at bounding box center [568, 438] width 151 height 127
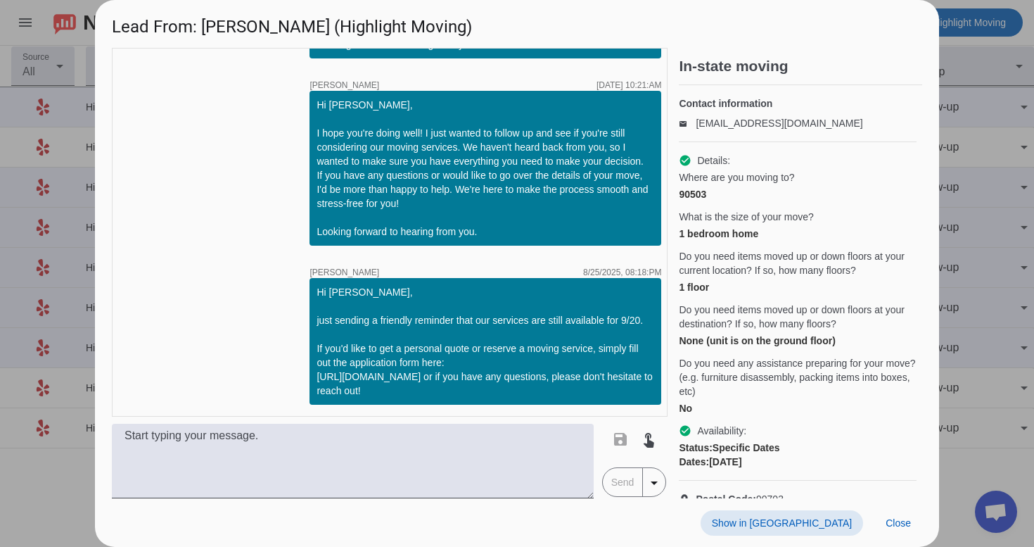
click at [809, 514] on span at bounding box center [782, 522] width 163 height 25
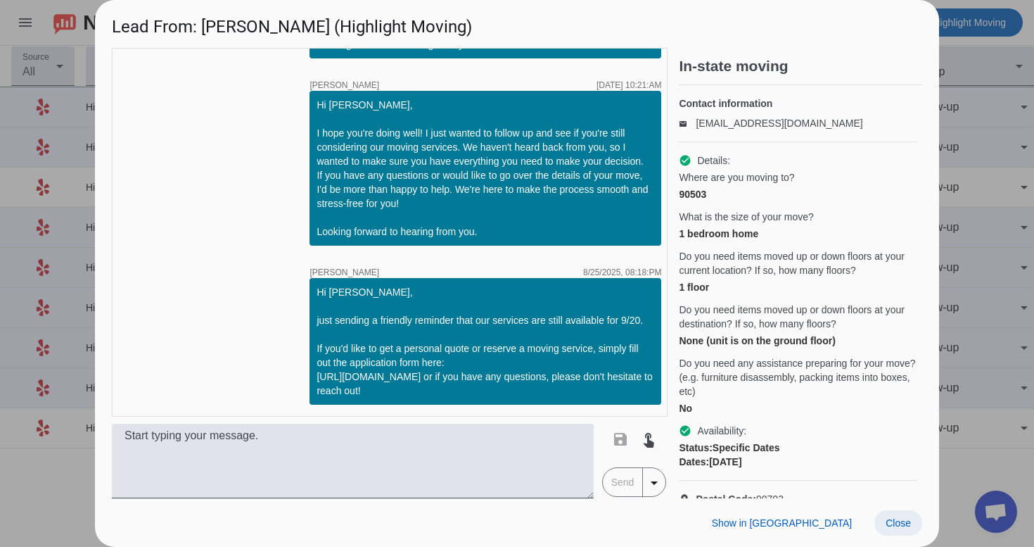
click at [894, 524] on span "Close" at bounding box center [898, 522] width 25 height 11
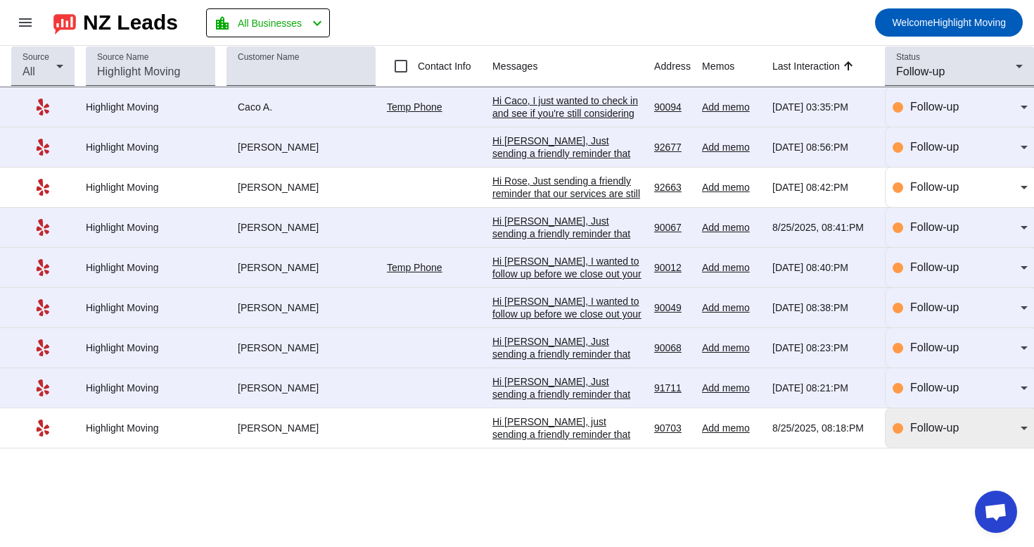
click at [949, 448] on div "Follow-up" at bounding box center [960, 427] width 135 height 39
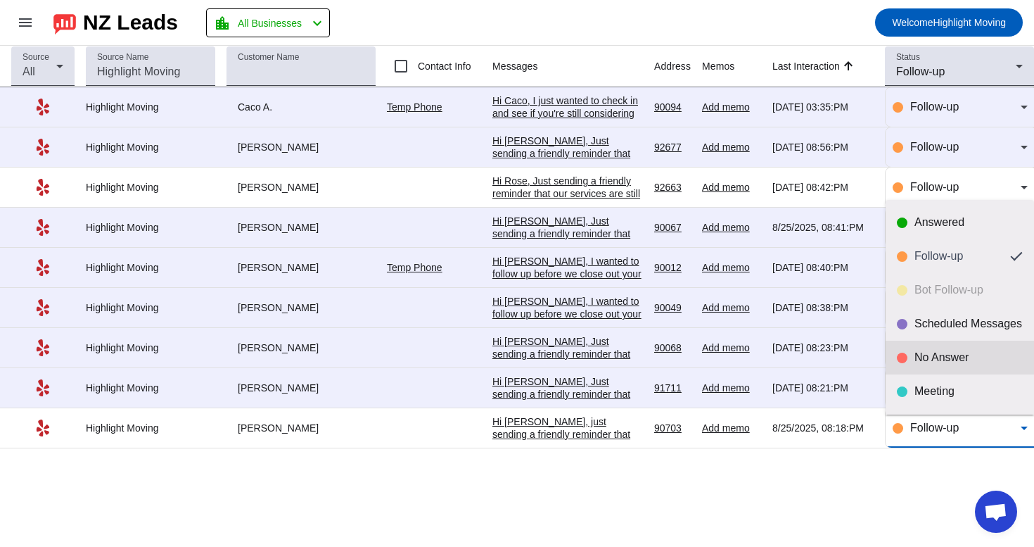
click at [973, 353] on div "No Answer" at bounding box center [969, 357] width 108 height 14
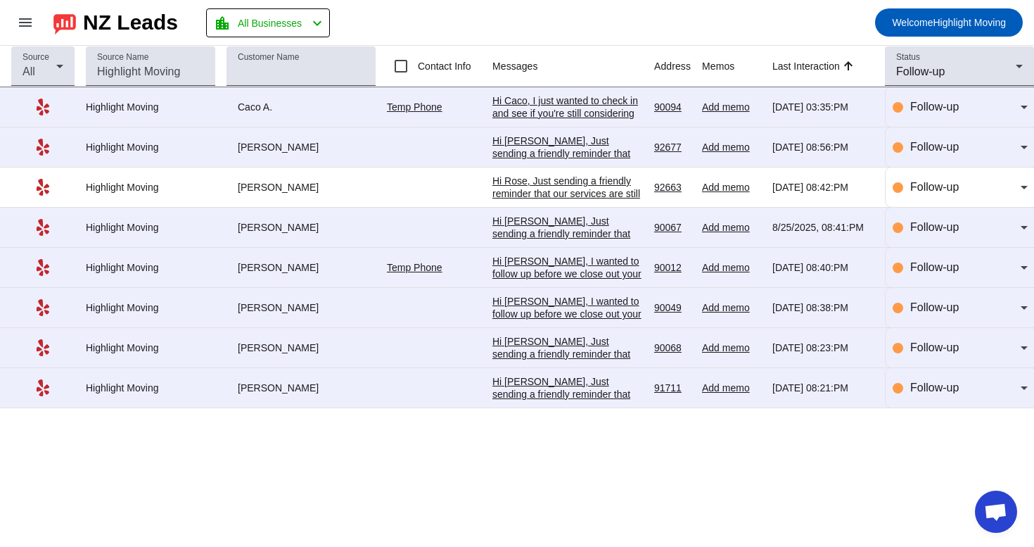
scroll to position [0, 0]
click at [528, 391] on div "Hi [PERSON_NAME], Just sending a friendly reminder that our services are still …" at bounding box center [568, 438] width 151 height 127
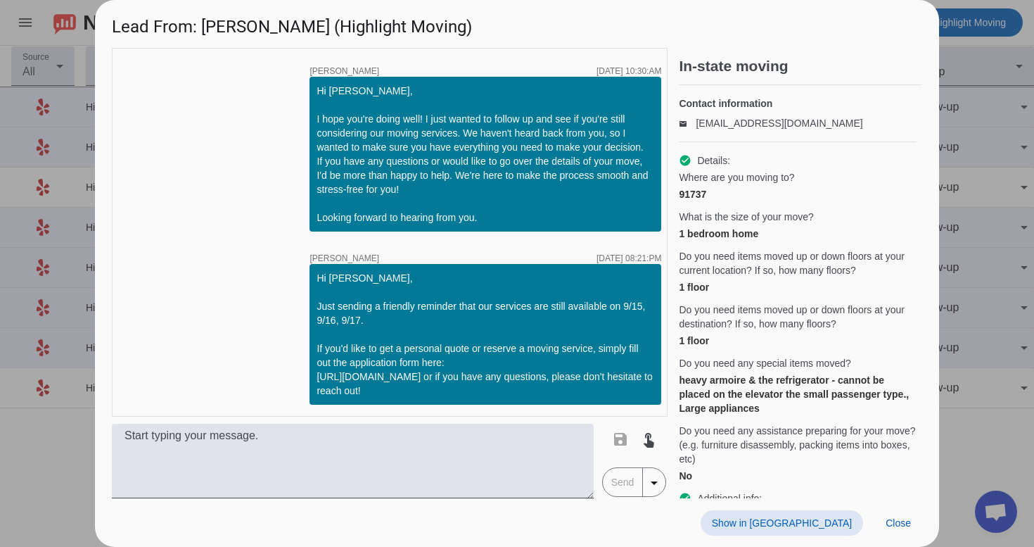
scroll to position [2490, 0]
click at [830, 521] on span "Show in [GEOGRAPHIC_DATA]" at bounding box center [782, 522] width 140 height 11
click at [889, 528] on span at bounding box center [899, 522] width 48 height 25
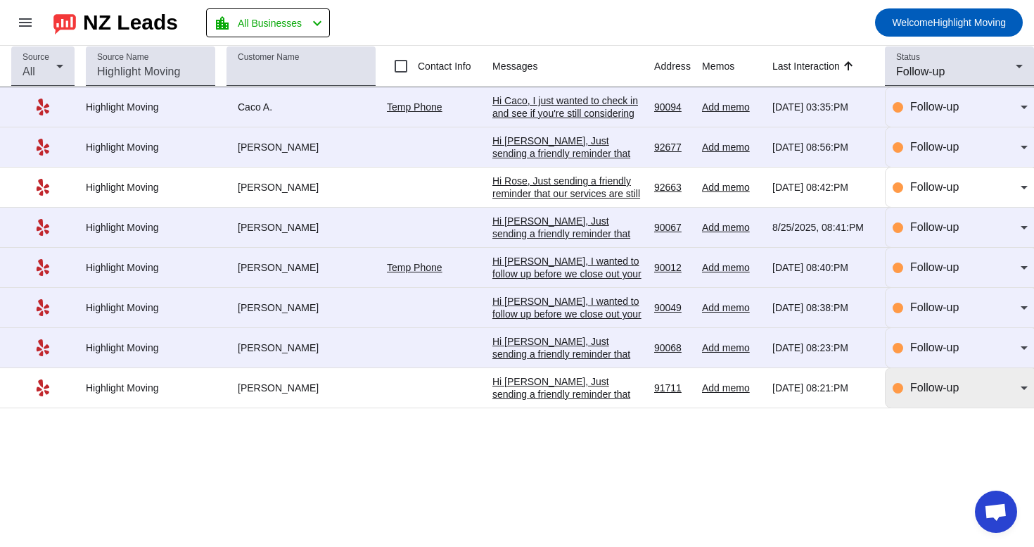
click at [898, 396] on div "Follow-up" at bounding box center [960, 387] width 135 height 17
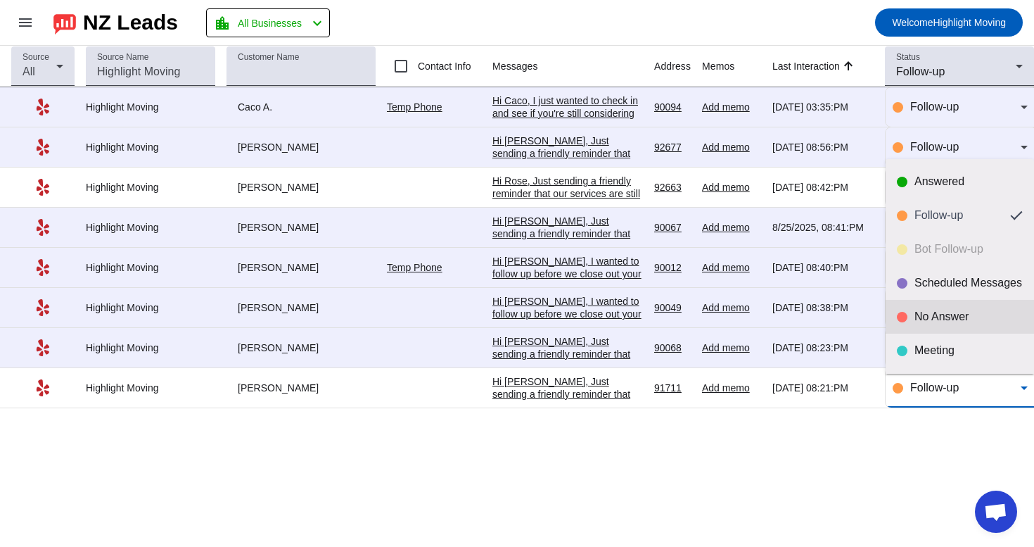
click at [930, 321] on div "No Answer" at bounding box center [969, 317] width 108 height 14
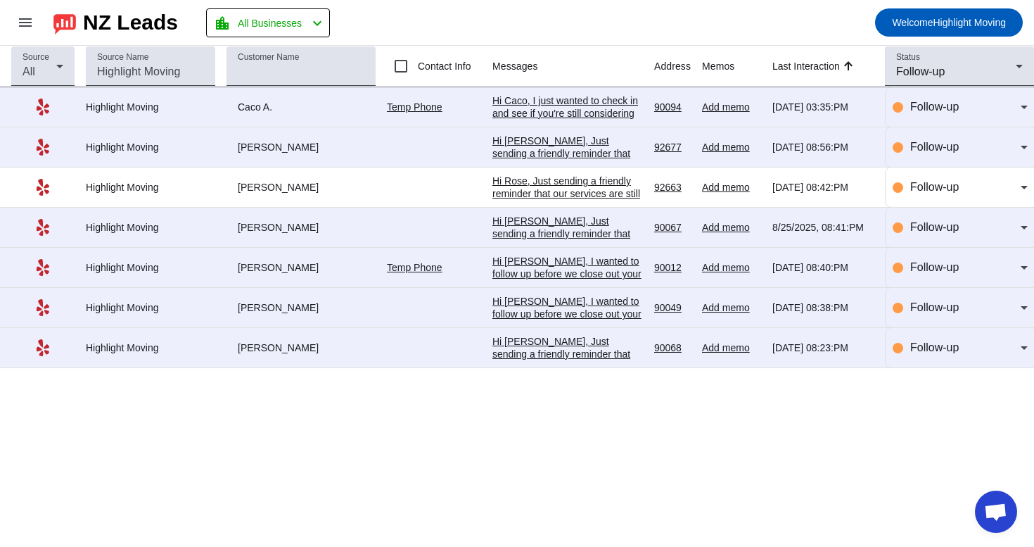
click at [607, 357] on div "Hi [PERSON_NAME], Just sending a friendly reminder that our services are still …" at bounding box center [568, 392] width 151 height 114
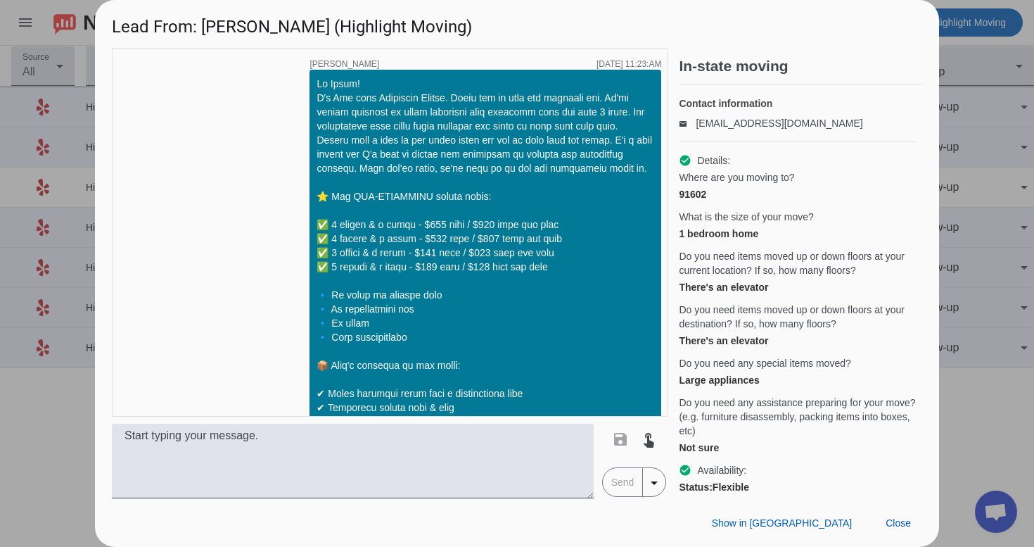
scroll to position [1347, 0]
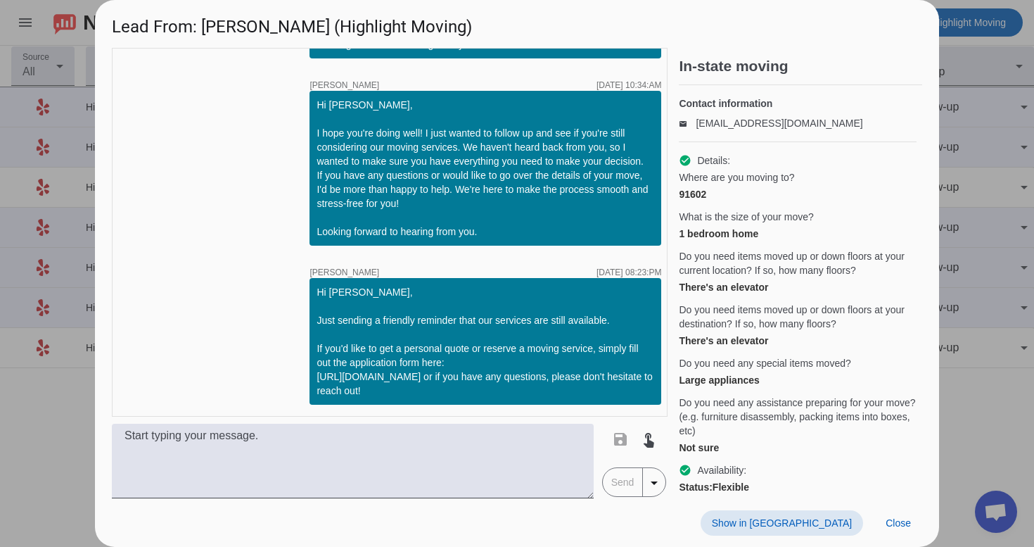
click at [825, 514] on span at bounding box center [782, 522] width 163 height 25
click at [910, 512] on span at bounding box center [899, 522] width 48 height 25
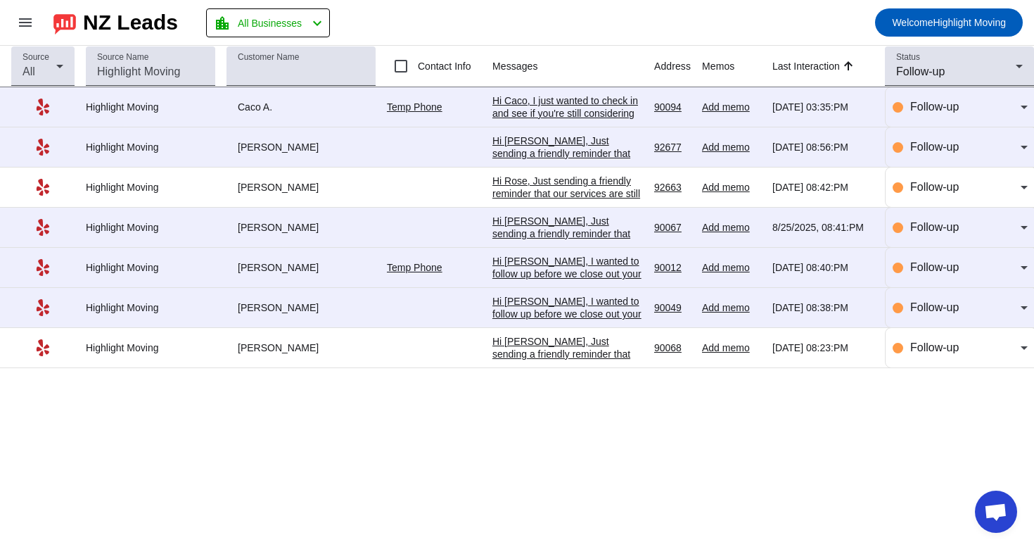
click at [638, 360] on div "Hi [PERSON_NAME], Just sending a friendly reminder that our services are still …" at bounding box center [568, 392] width 151 height 114
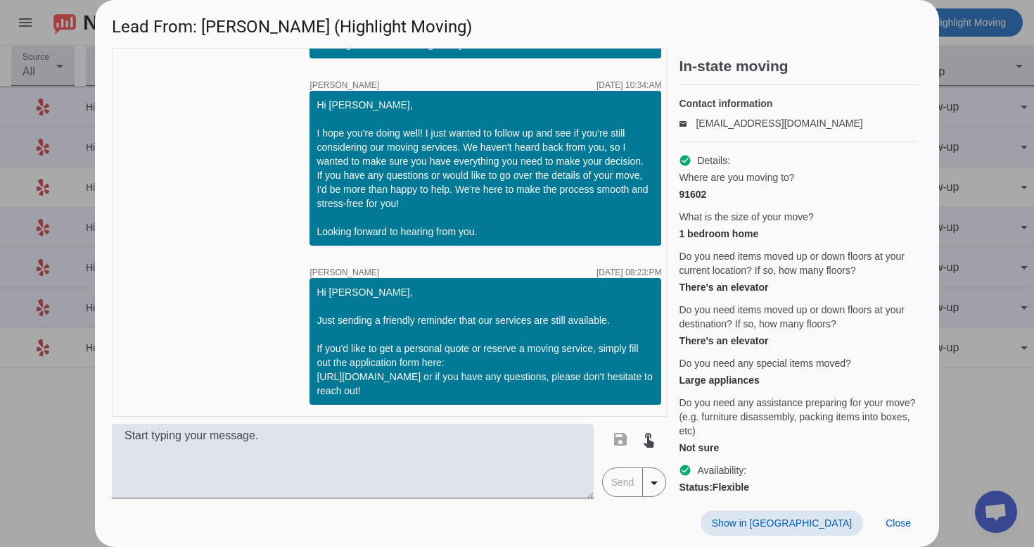
click at [834, 523] on span "Show in [GEOGRAPHIC_DATA]" at bounding box center [782, 522] width 140 height 11
click at [902, 523] on span "Close" at bounding box center [898, 522] width 25 height 11
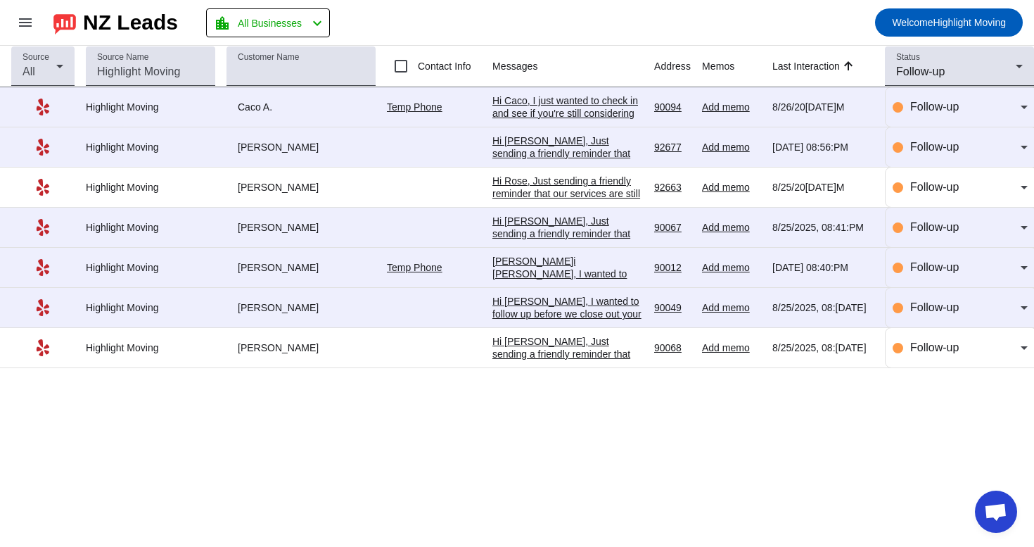
click at [571, 314] on div "Hi Hannah, I wanted to follow up before we close out your request. If you're st…" at bounding box center [568, 396] width 151 height 203
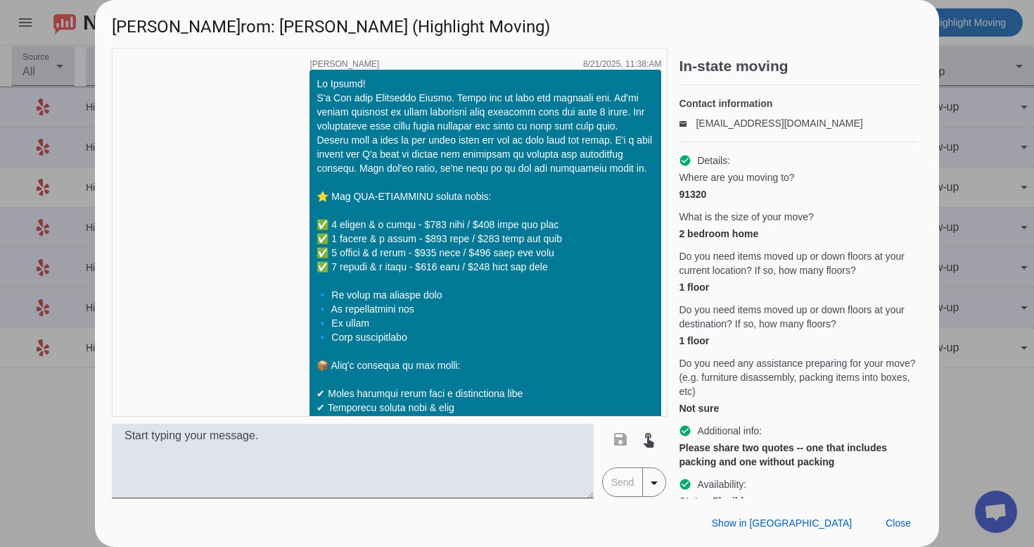
scroll to position [1459, 0]
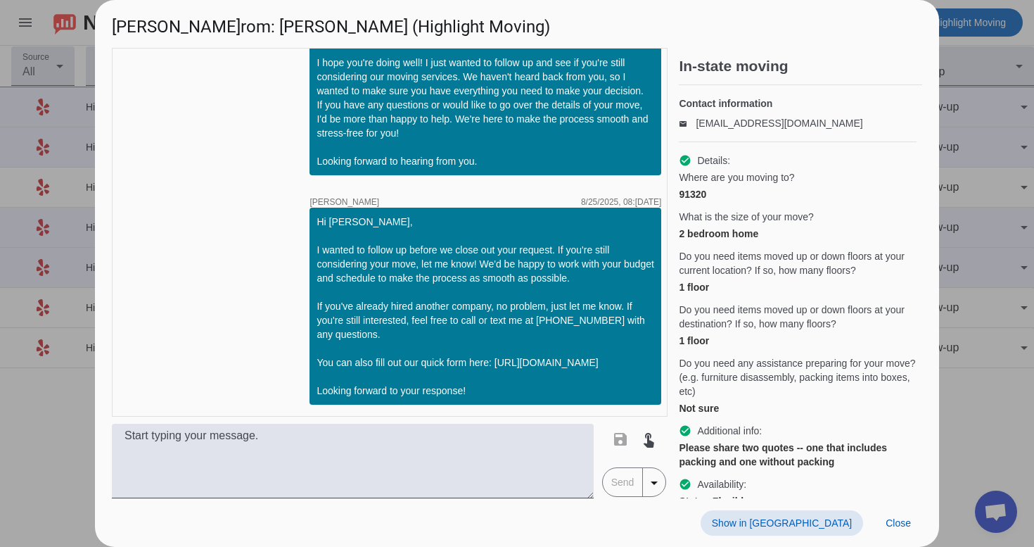
click at [849, 524] on span "Show in [GEOGRAPHIC_DATA]" at bounding box center [782, 522] width 140 height 11
click at [915, 517] on span at bounding box center [899, 522] width 48 height 25
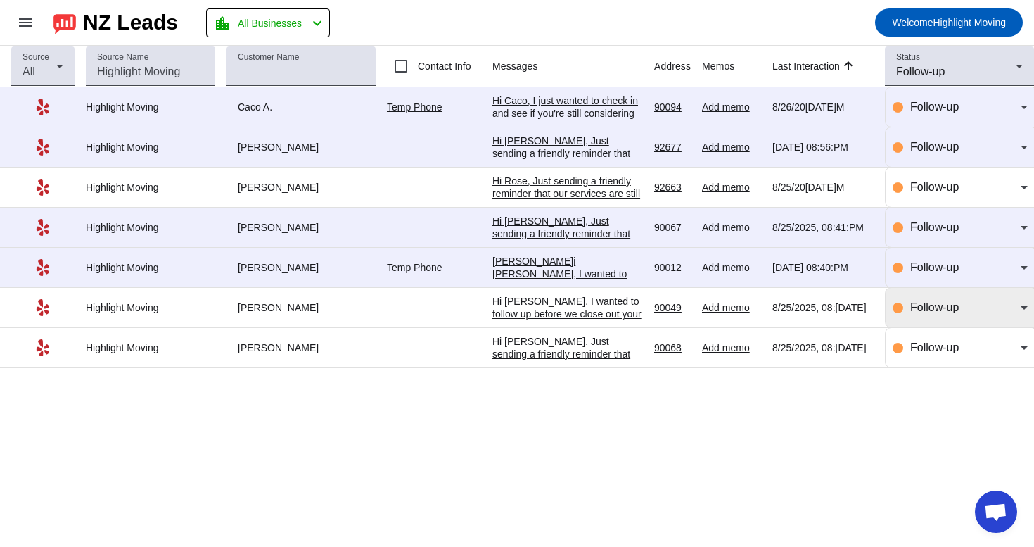
click at [951, 321] on div "Follow-up" at bounding box center [960, 307] width 135 height 39
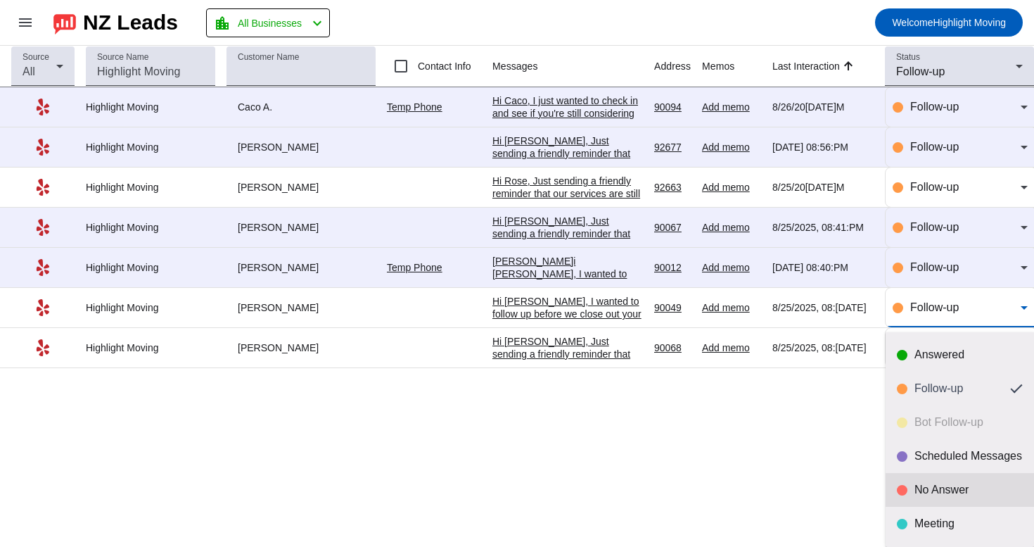
click at [925, 485] on div "No Answer" at bounding box center [969, 490] width 108 height 14
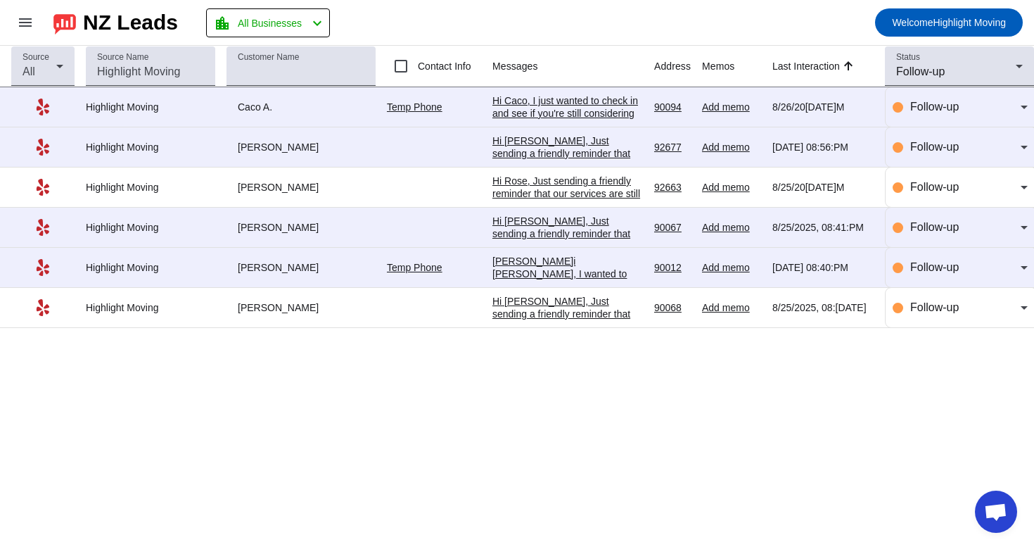
click at [619, 275] on div "Hi [PERSON_NAME], I wanted to follow up before we close out your request. If yo…" at bounding box center [568, 362] width 151 height 215
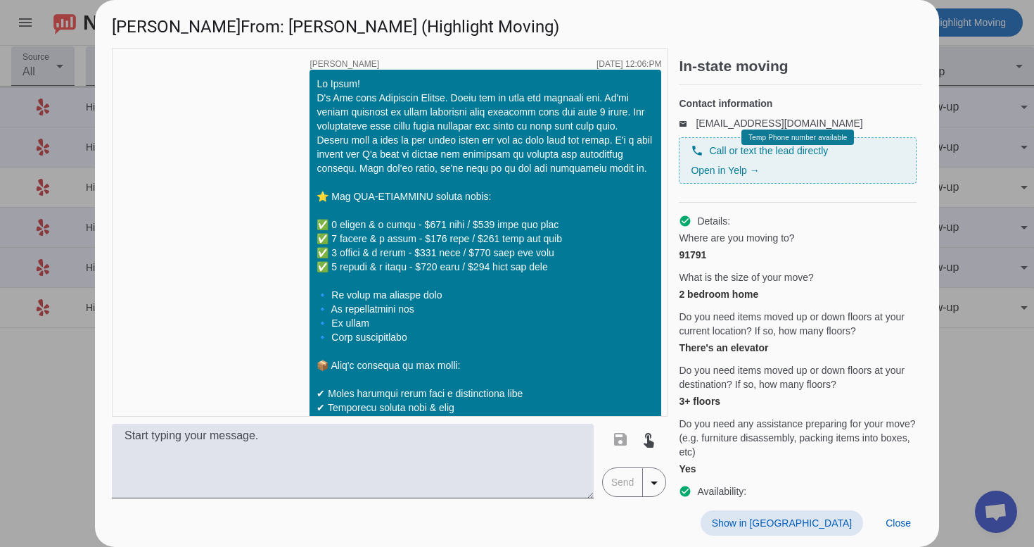
scroll to position [1375, 0]
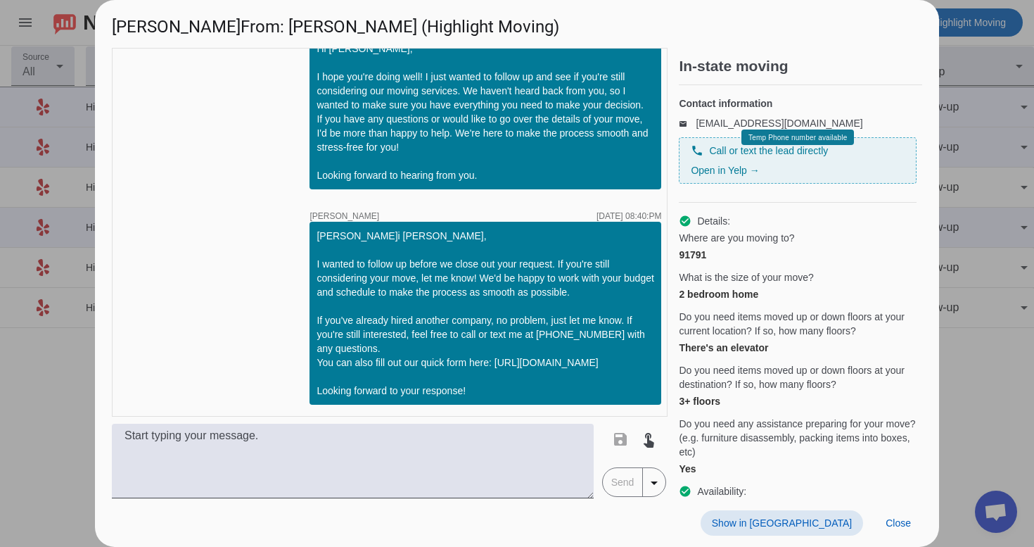
click at [828, 525] on span "Show in [GEOGRAPHIC_DATA]" at bounding box center [782, 522] width 140 height 11
click at [890, 526] on span "Close" at bounding box center [898, 522] width 25 height 11
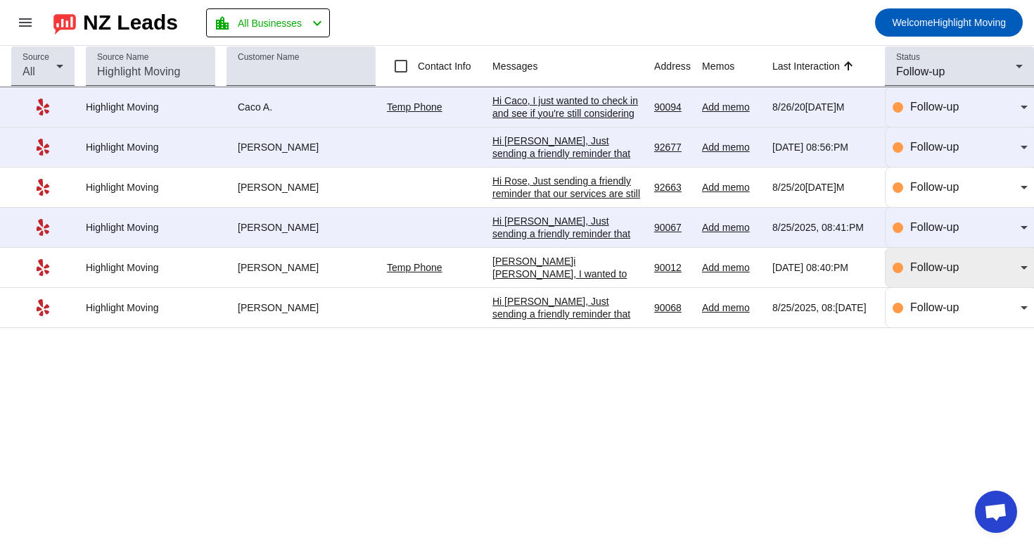
click at [962, 259] on div "Follow-up" at bounding box center [960, 267] width 135 height 39
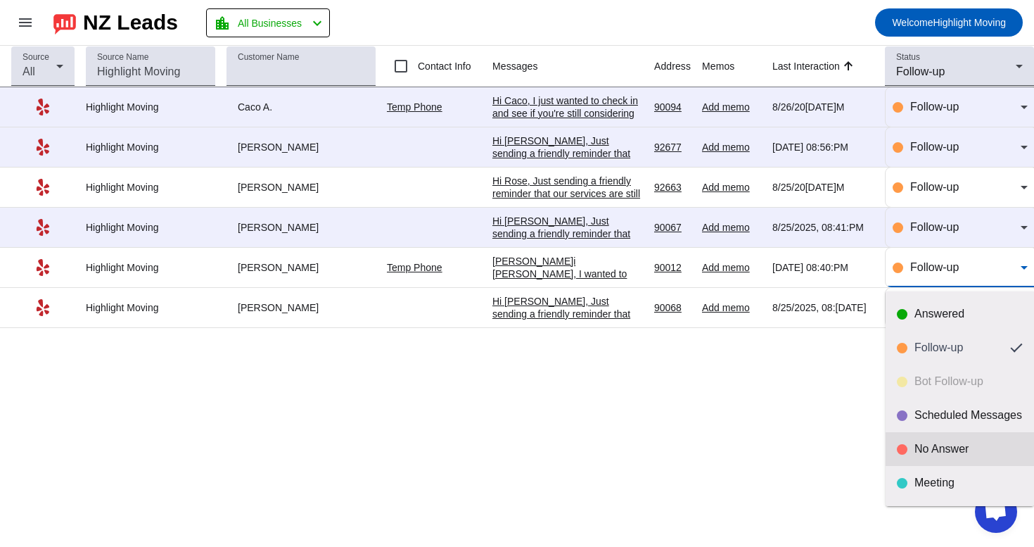
click at [932, 441] on mat-option "No Answer" at bounding box center [960, 449] width 148 height 34
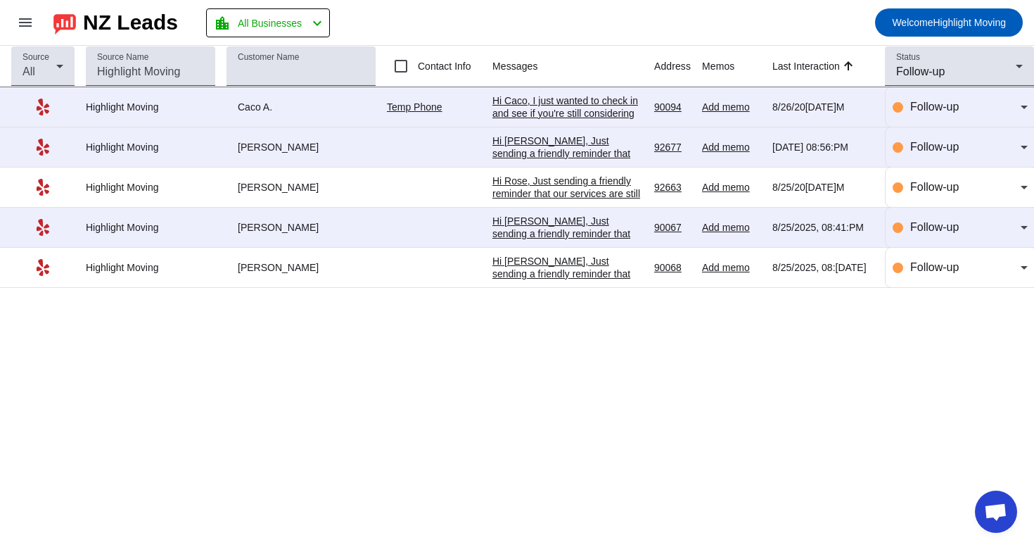
click at [584, 220] on div "Hi Dina, Just sending a friendly reminder that our services are still available…" at bounding box center [568, 272] width 151 height 114
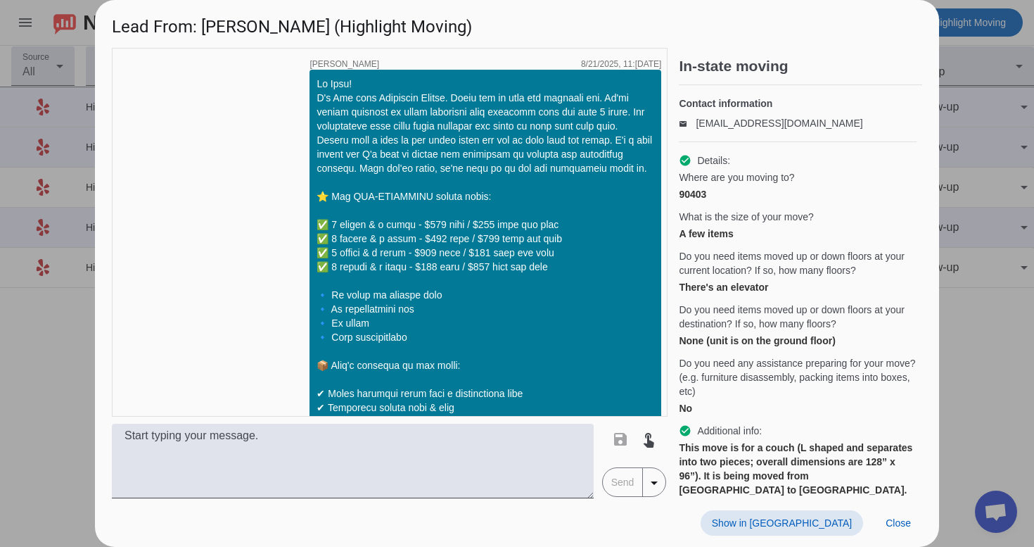
scroll to position [1393, 0]
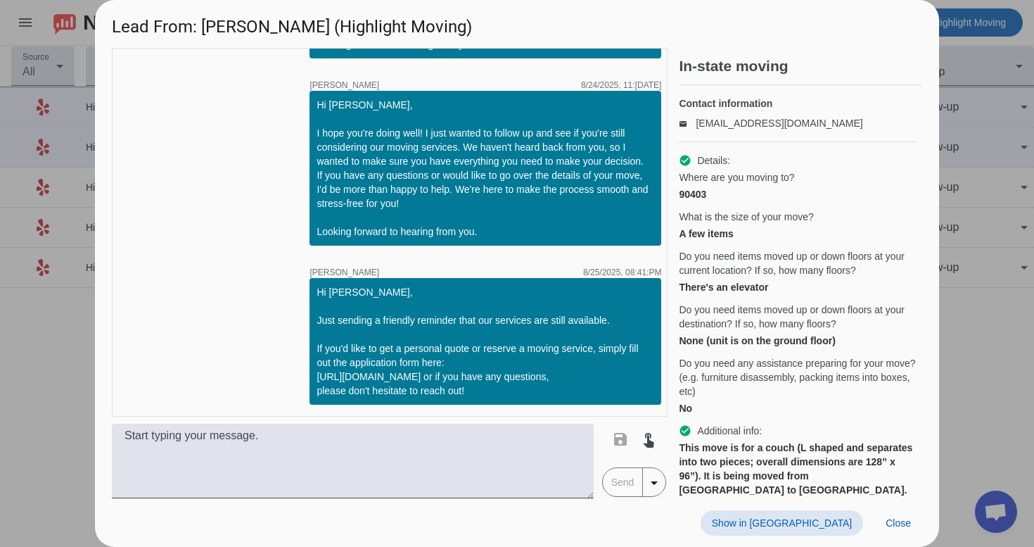
click at [818, 517] on span "Show in [GEOGRAPHIC_DATA]" at bounding box center [782, 522] width 140 height 11
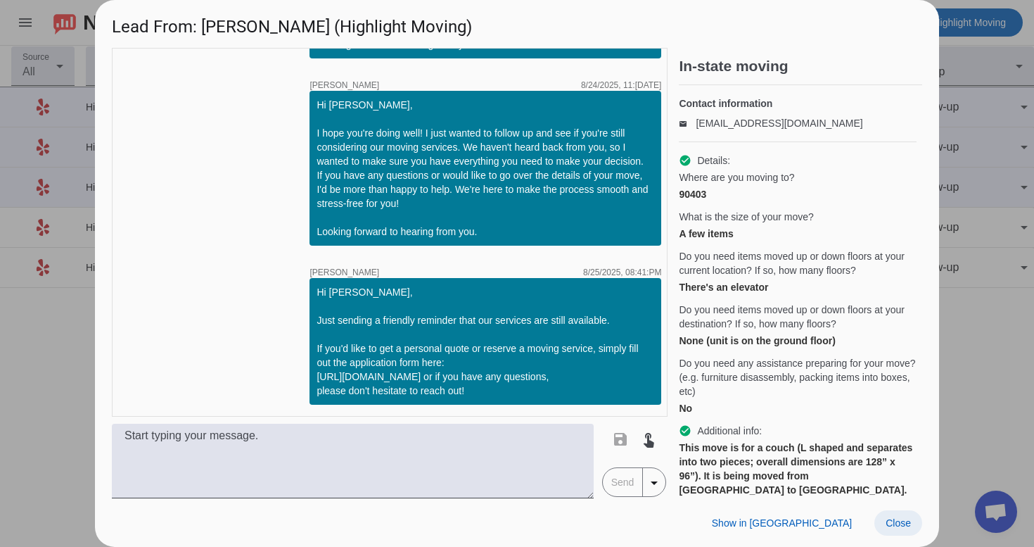
click at [908, 528] on span "Close" at bounding box center [898, 522] width 25 height 11
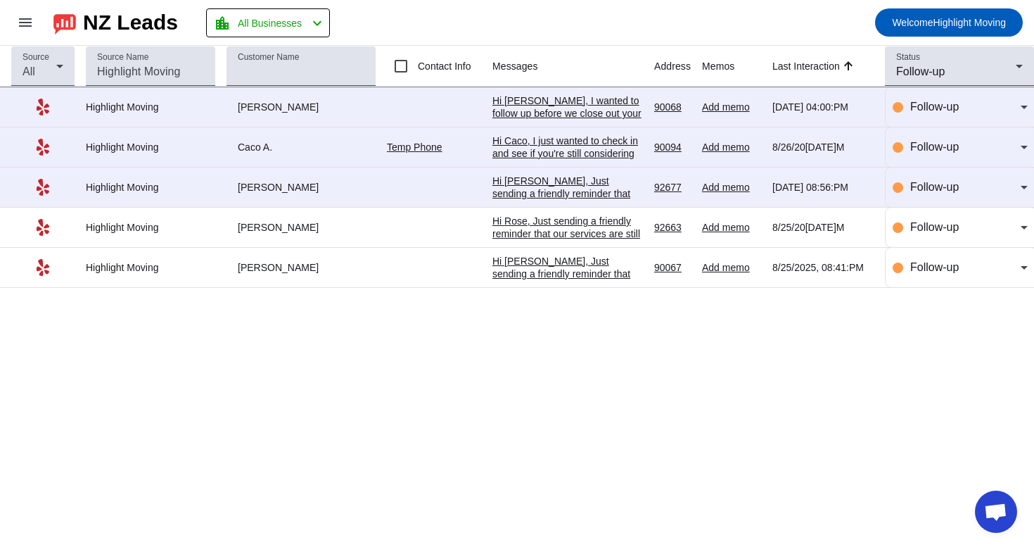
click at [613, 220] on div "Hi Rose, Just sending a friendly reminder that our services are still available…" at bounding box center [568, 272] width 151 height 114
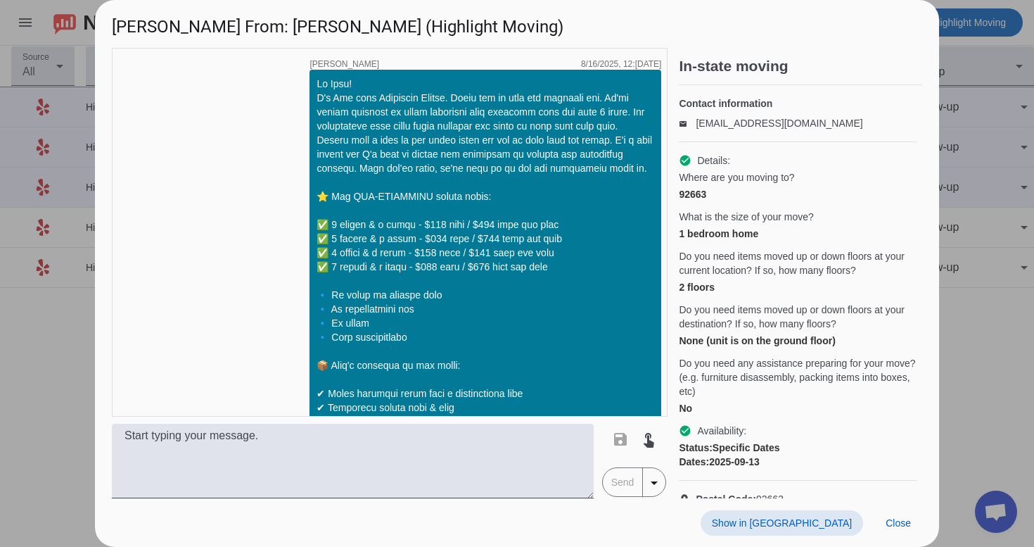
scroll to position [2371, 0]
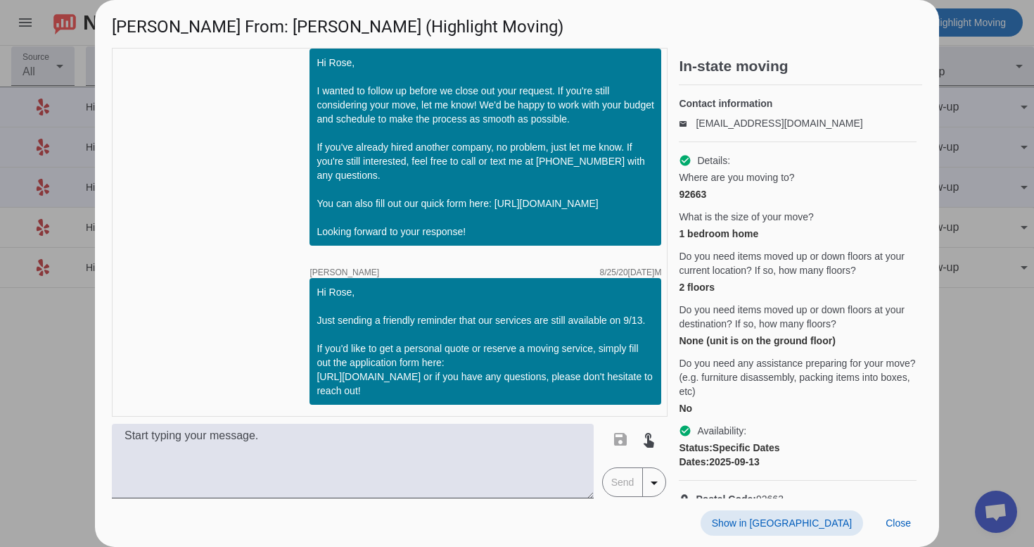
click at [820, 522] on span "Show in [GEOGRAPHIC_DATA]" at bounding box center [782, 522] width 140 height 11
click at [908, 521] on span "Close" at bounding box center [898, 522] width 25 height 11
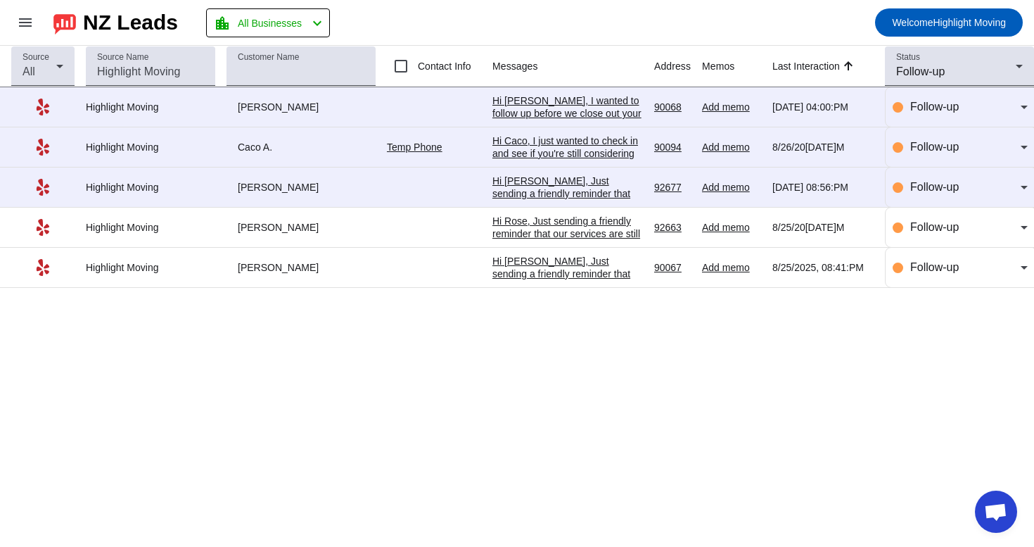
click at [607, 179] on div "Hi [PERSON_NAME], Just sending a friendly reminder that our services are still …" at bounding box center [568, 238] width 151 height 127
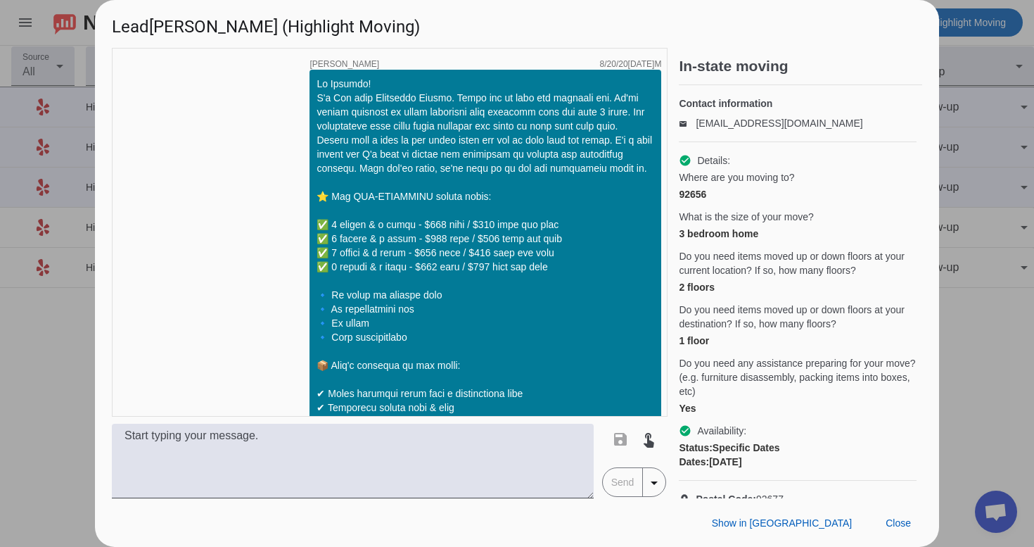
scroll to position [1707, 0]
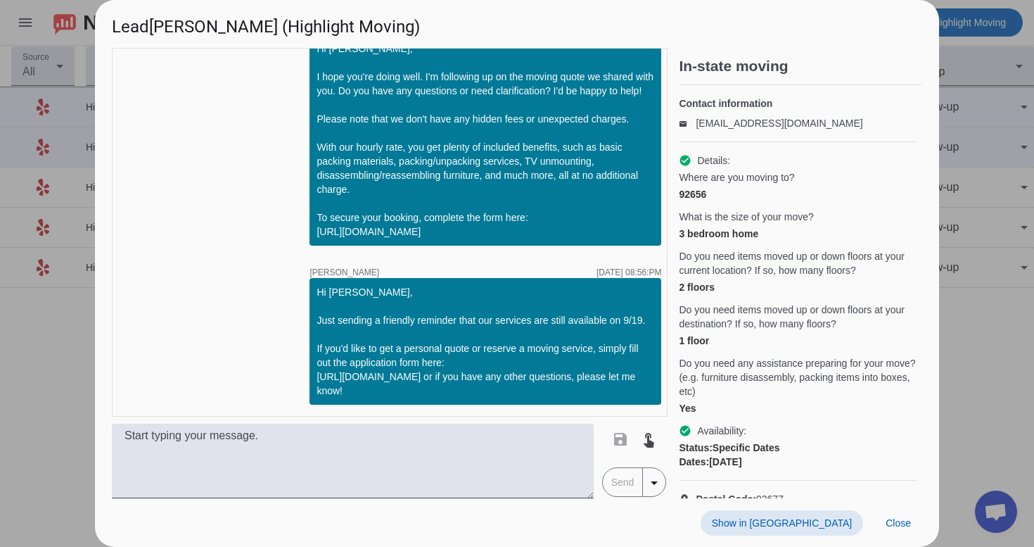
click at [826, 521] on span "Show in [GEOGRAPHIC_DATA]" at bounding box center [782, 522] width 140 height 11
click at [842, 521] on span "Show in [GEOGRAPHIC_DATA]" at bounding box center [782, 522] width 140 height 11
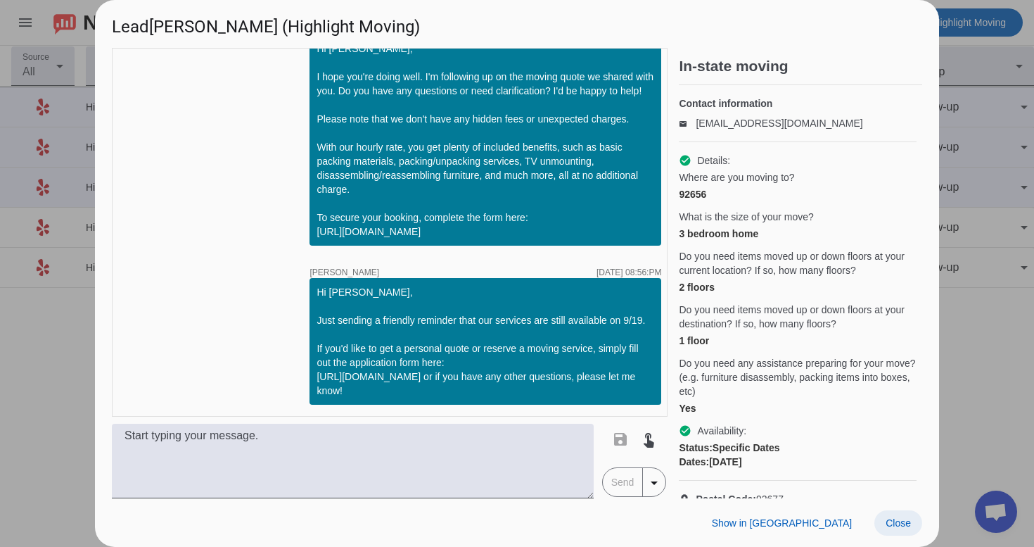
click at [904, 519] on span "Close" at bounding box center [898, 522] width 25 height 11
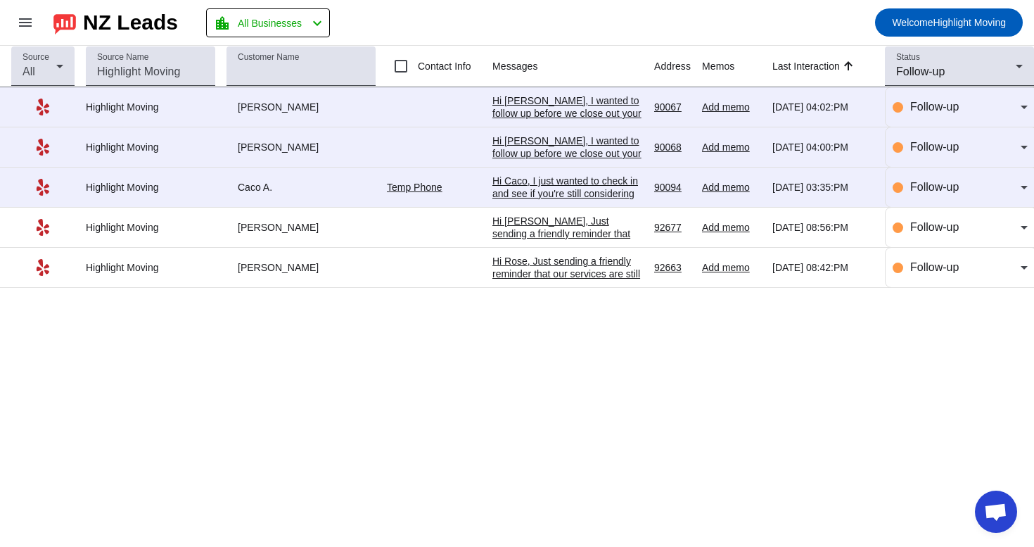
click at [614, 279] on div "Hi Rose, Just sending a friendly reminder that our services are still available…" at bounding box center [568, 312] width 151 height 114
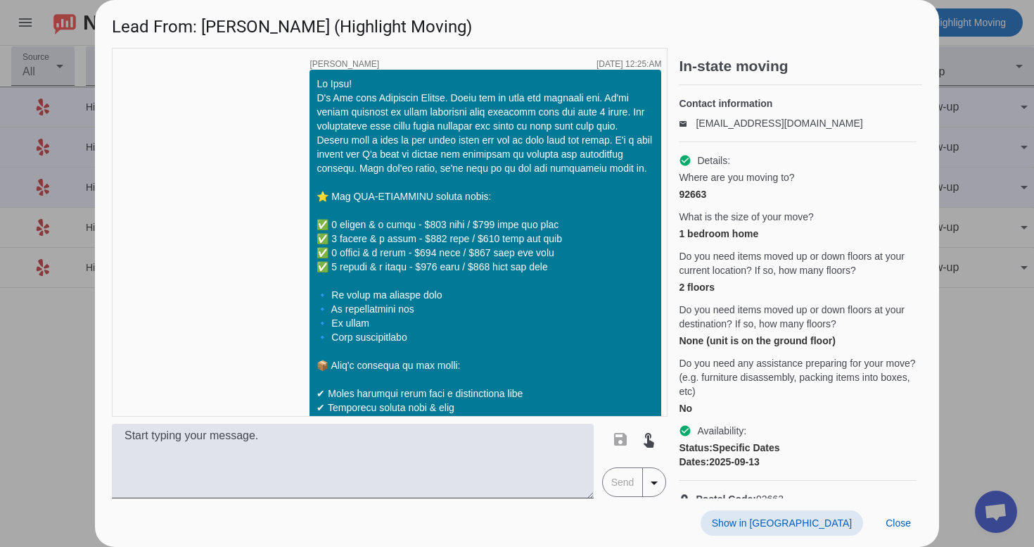
scroll to position [2371, 0]
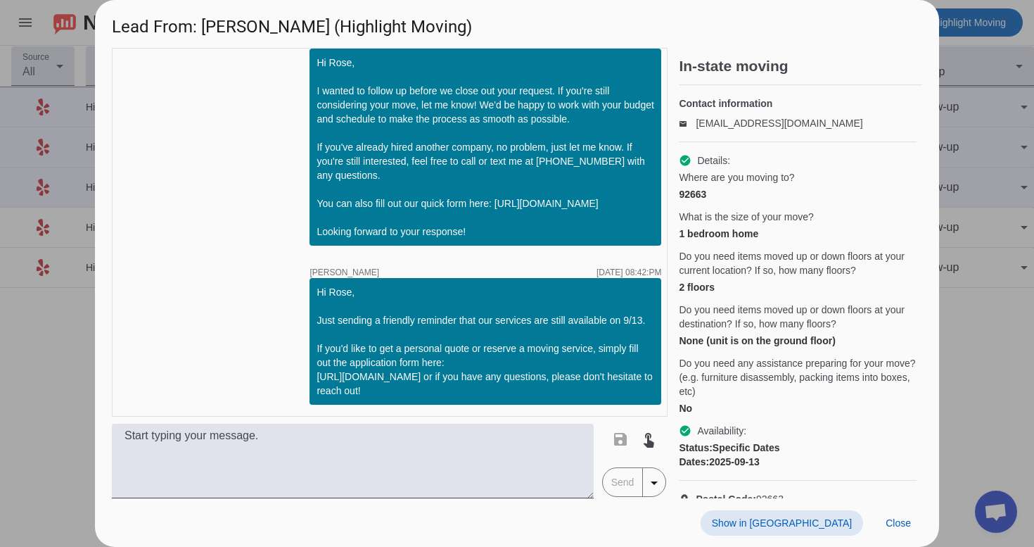
click at [813, 509] on div "Show in Yelp Close" at bounding box center [517, 522] width 844 height 49
click at [816, 521] on span "Show in [GEOGRAPHIC_DATA]" at bounding box center [782, 522] width 140 height 11
click at [911, 523] on span at bounding box center [899, 522] width 48 height 25
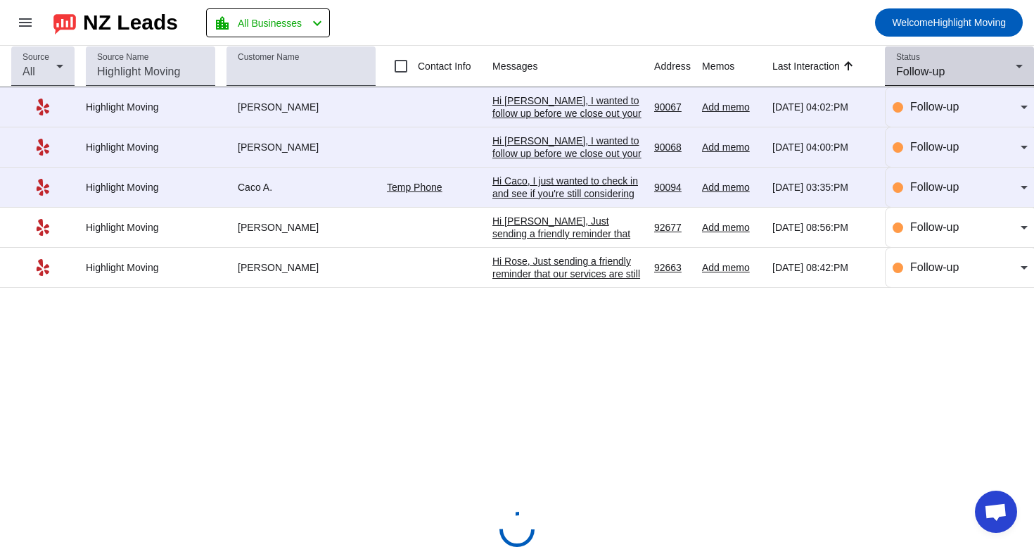
click at [944, 63] on div "Follow-up" at bounding box center [956, 71] width 120 height 17
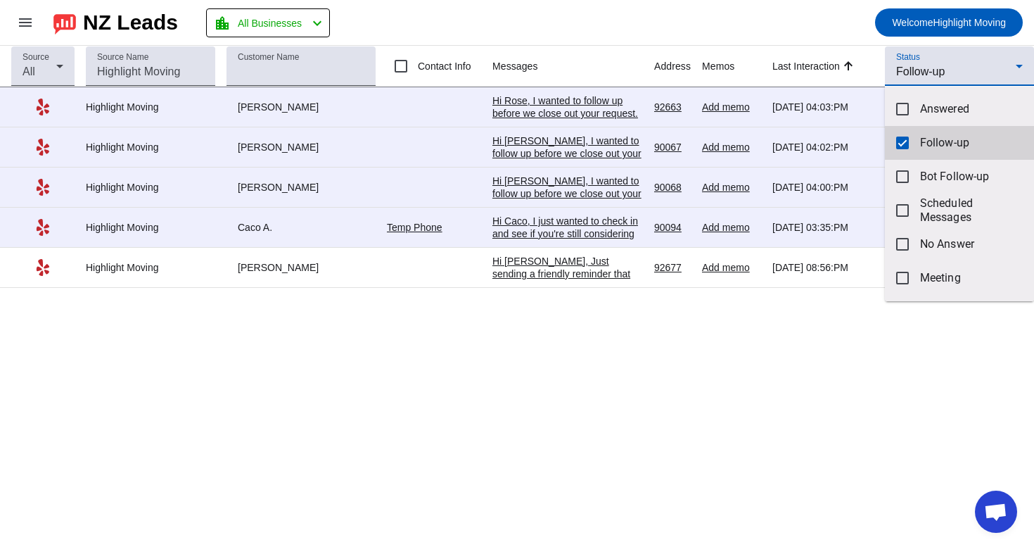
click at [918, 143] on mat-option "Follow-up" at bounding box center [959, 143] width 149 height 34
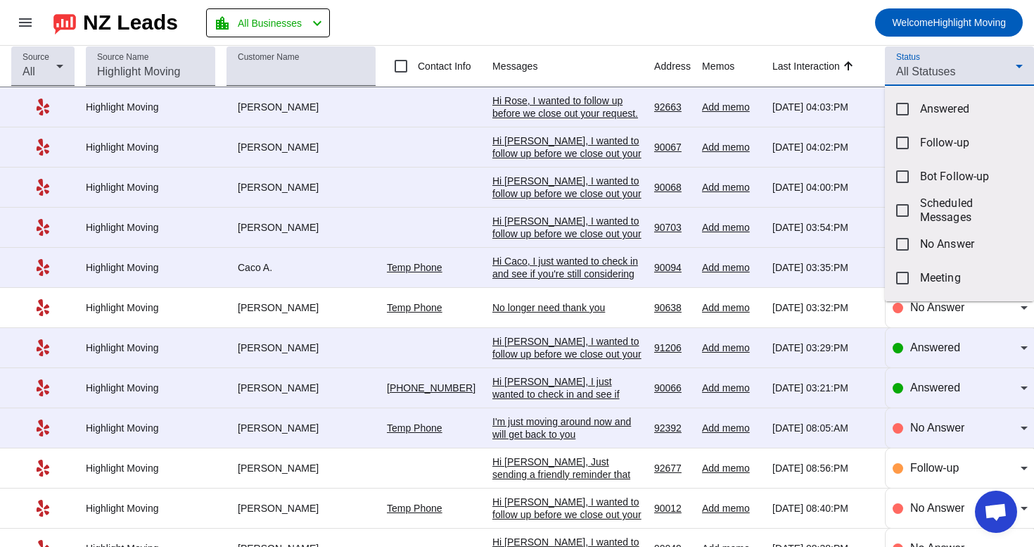
click at [947, 80] on div at bounding box center [517, 273] width 1034 height 547
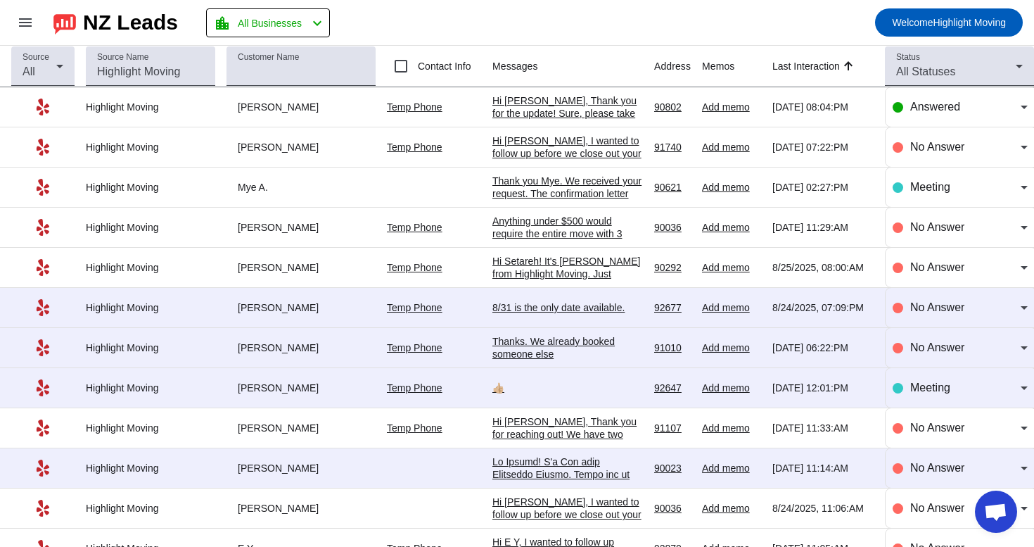
scroll to position [0, 0]
